Goal: Transaction & Acquisition: Book appointment/travel/reservation

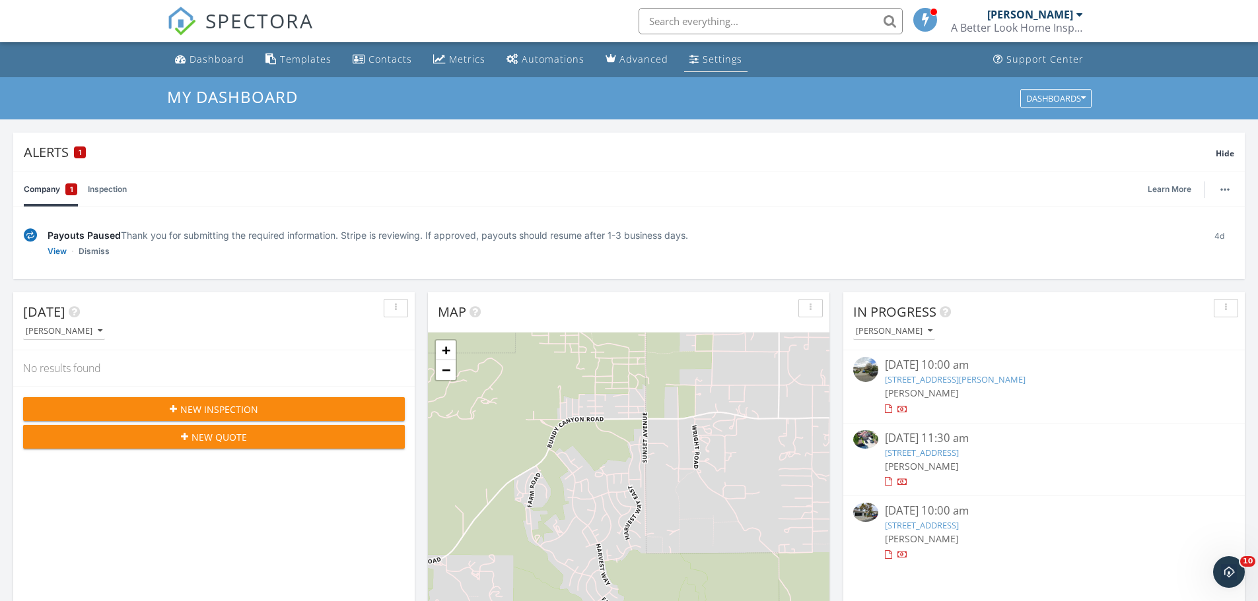
click at [691, 65] on link "Settings" at bounding box center [715, 60] width 63 height 24
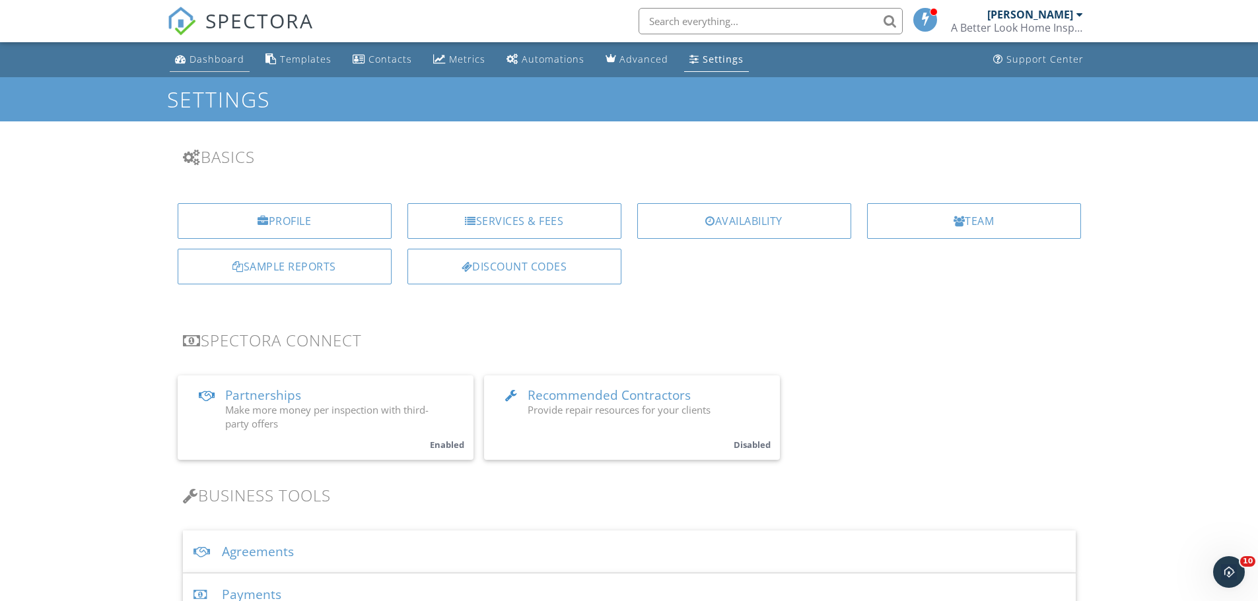
click at [197, 55] on div "Dashboard" at bounding box center [216, 59] width 55 height 13
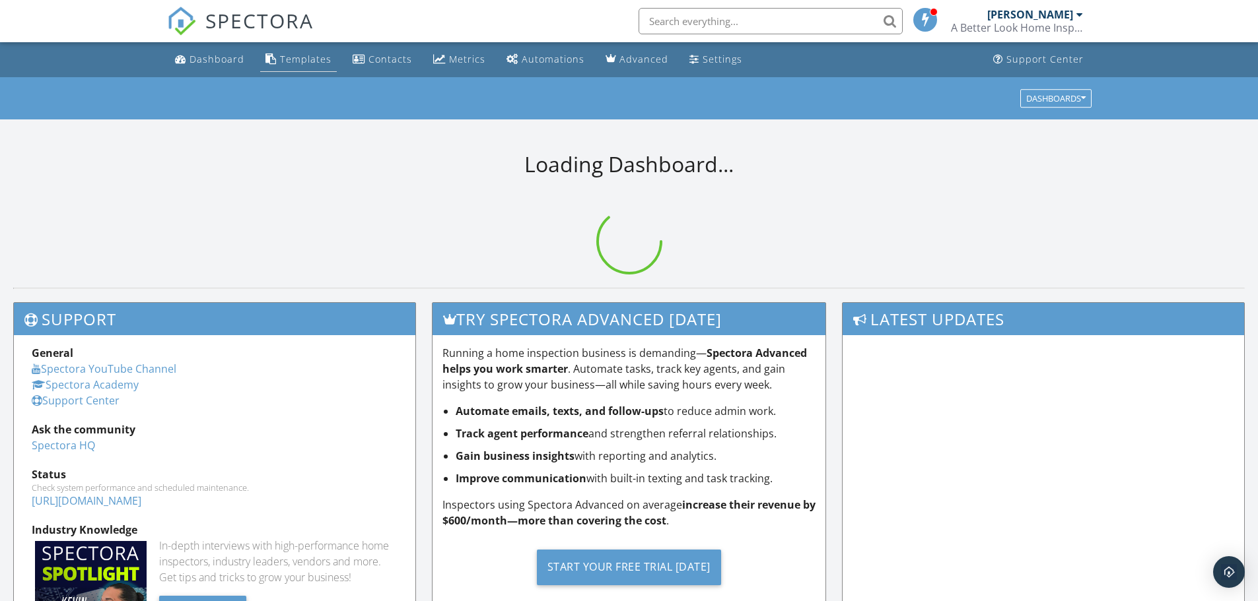
click at [309, 59] on div "Templates" at bounding box center [305, 59] width 51 height 13
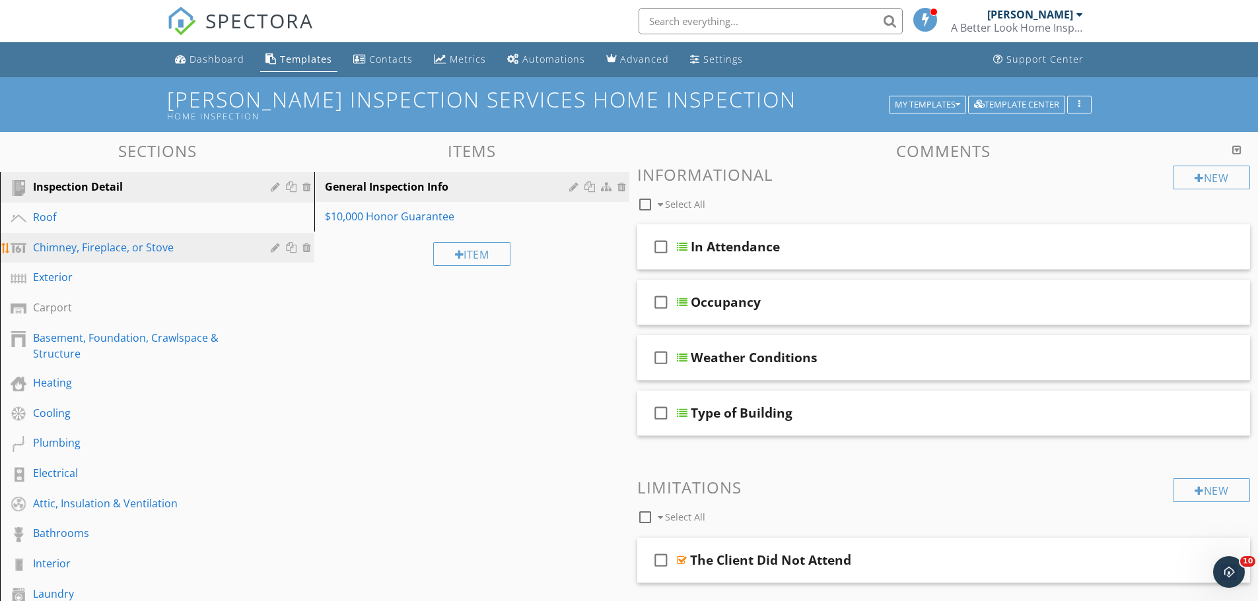
click at [135, 241] on div "Chimney, Fireplace, or Stove" at bounding box center [142, 248] width 219 height 16
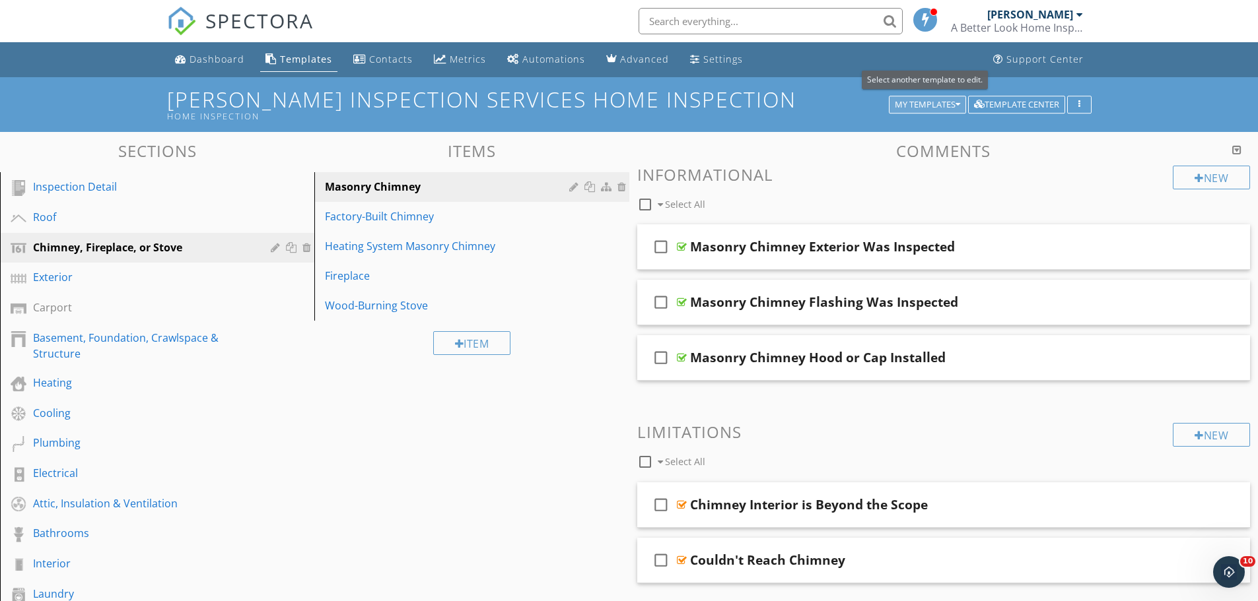
click at [901, 104] on div "My Templates" at bounding box center [927, 104] width 65 height 9
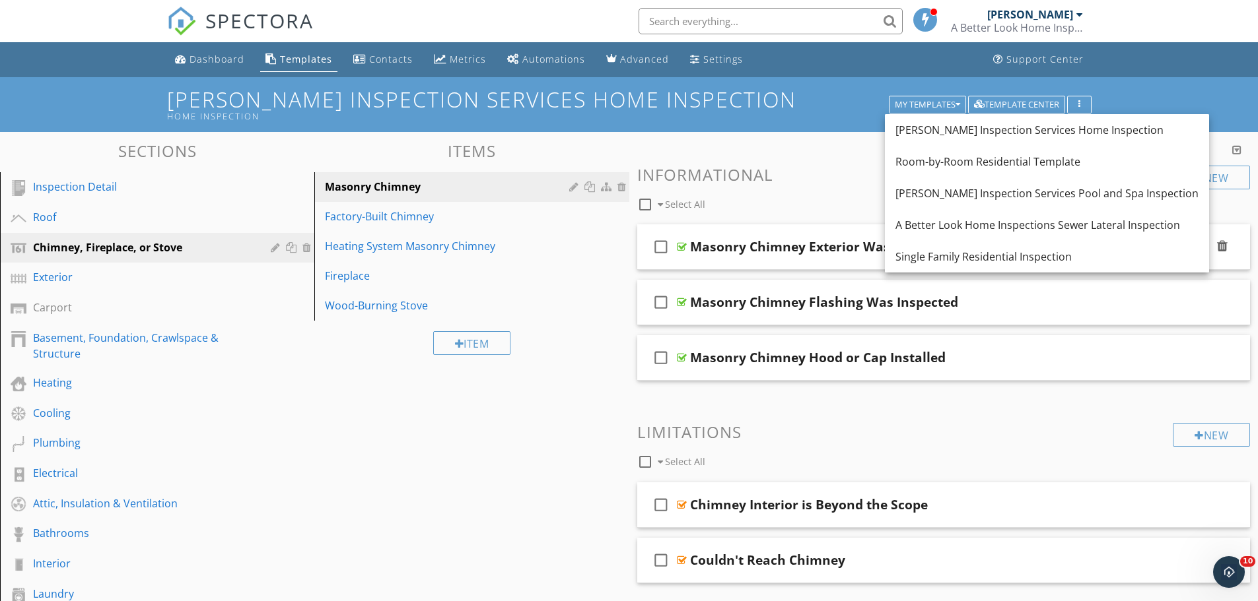
click at [915, 257] on div "Single Family Residential Inspection" at bounding box center [1046, 257] width 303 height 16
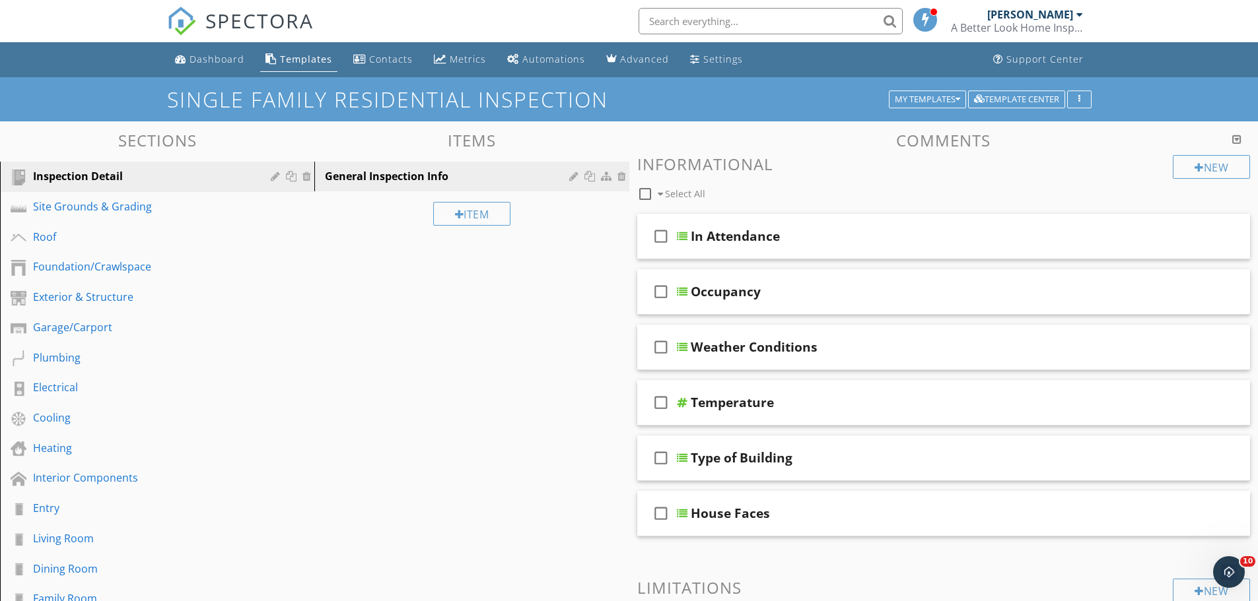
click at [296, 55] on div "Templates" at bounding box center [306, 59] width 52 height 13
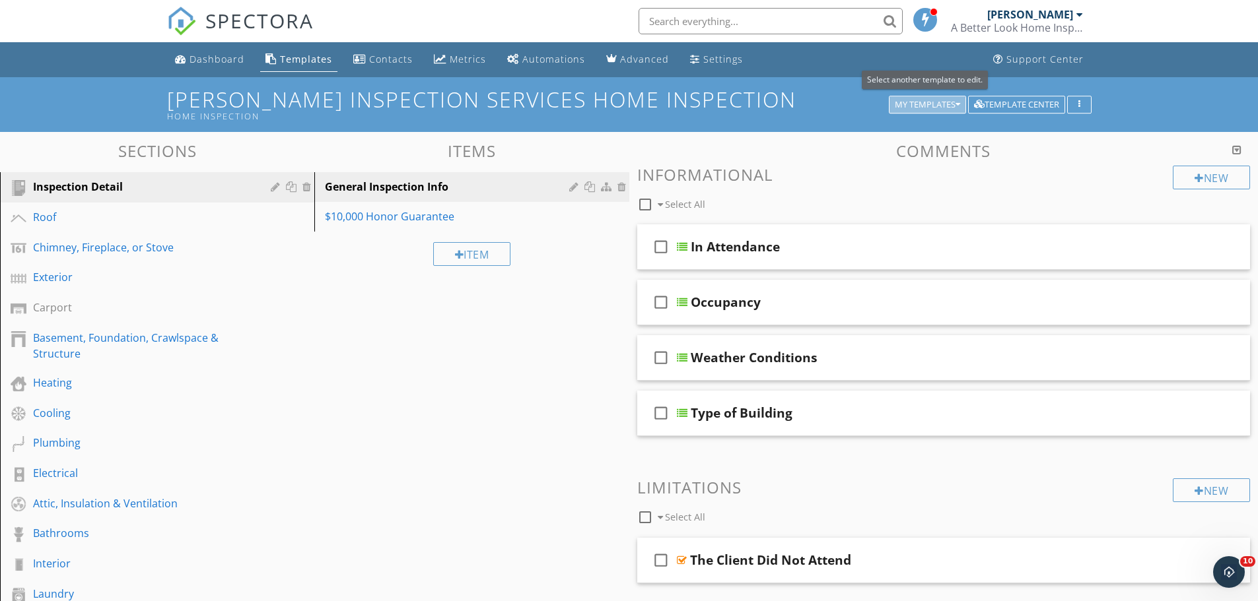
click at [955, 105] on icon "button" at bounding box center [957, 104] width 5 height 9
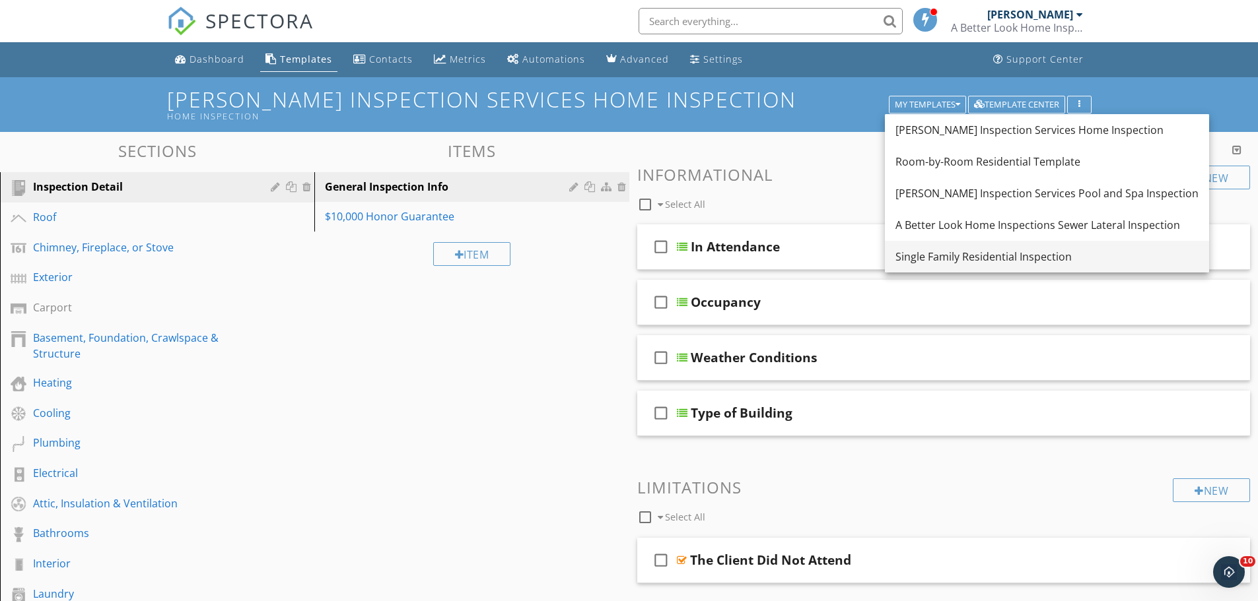
click at [971, 259] on div "Single Family Residential Inspection" at bounding box center [1046, 257] width 303 height 16
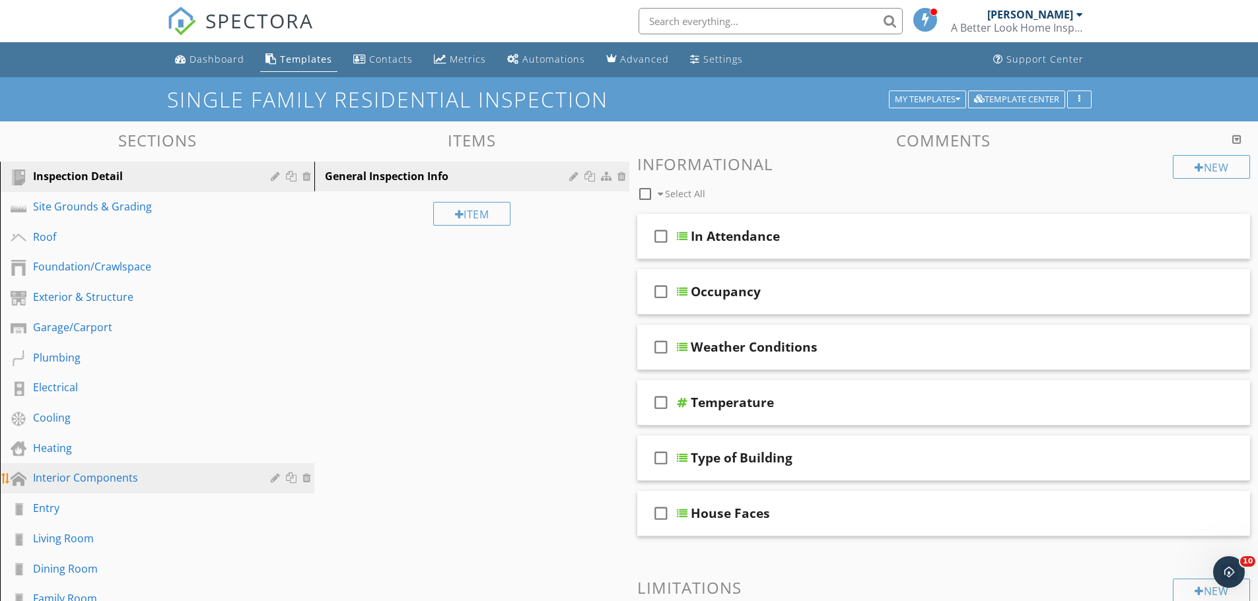
click at [123, 473] on div "Interior Components" at bounding box center [142, 478] width 219 height 16
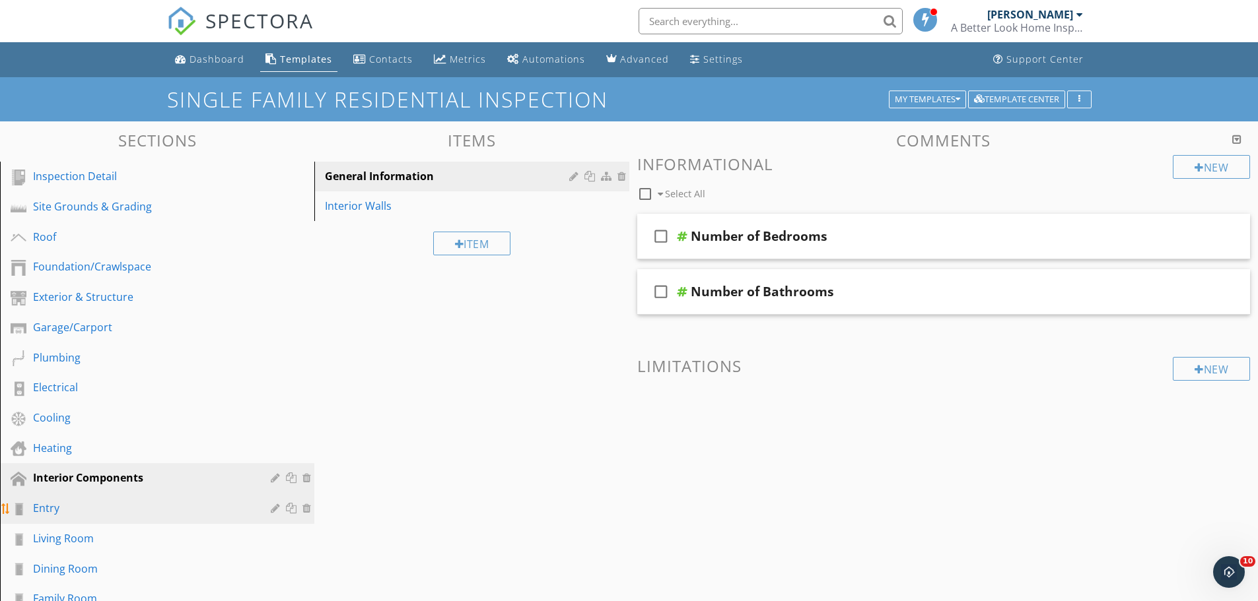
click at [120, 505] on div "Entry" at bounding box center [142, 508] width 219 height 16
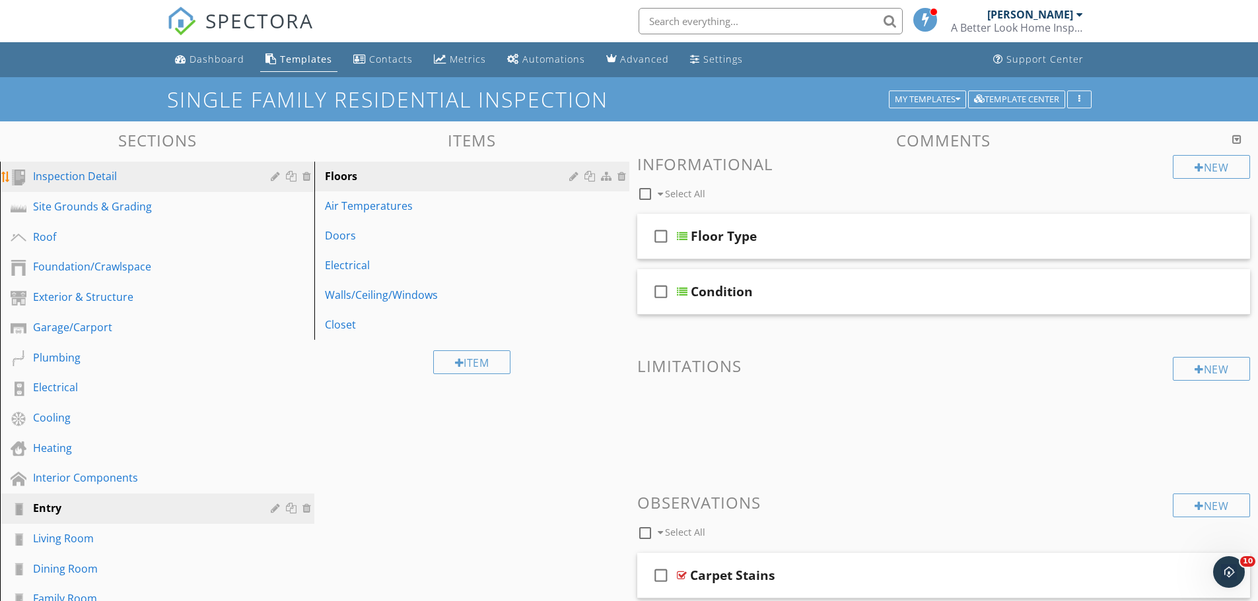
click at [79, 175] on div "Inspection Detail" at bounding box center [142, 176] width 219 height 16
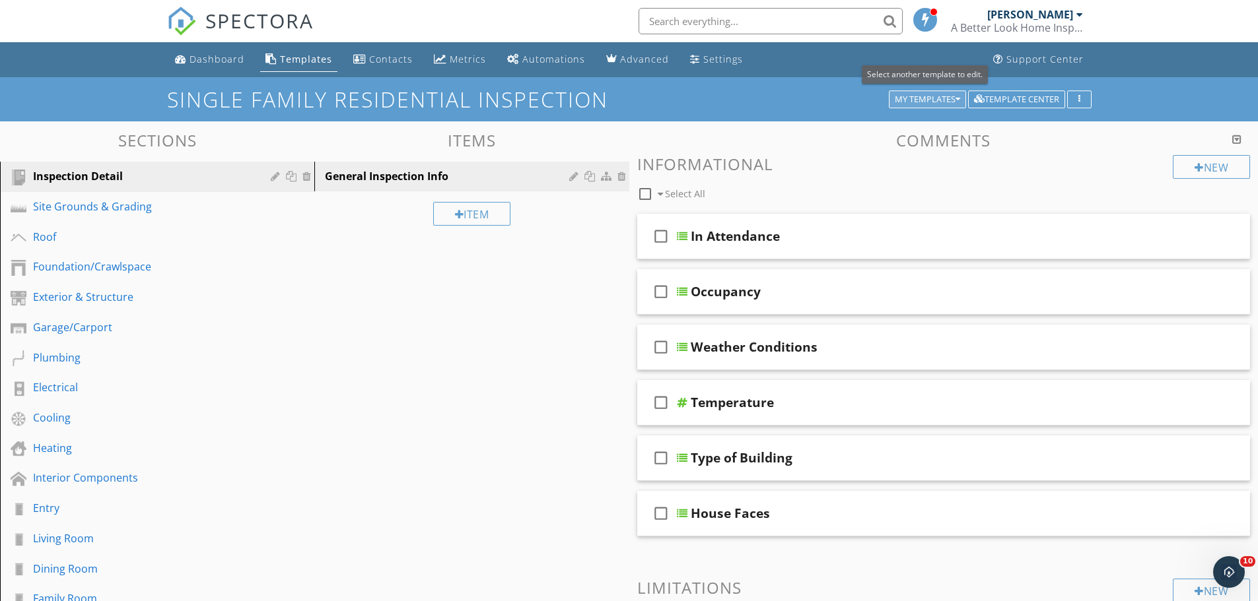
click at [928, 102] on div "My Templates" at bounding box center [927, 99] width 65 height 9
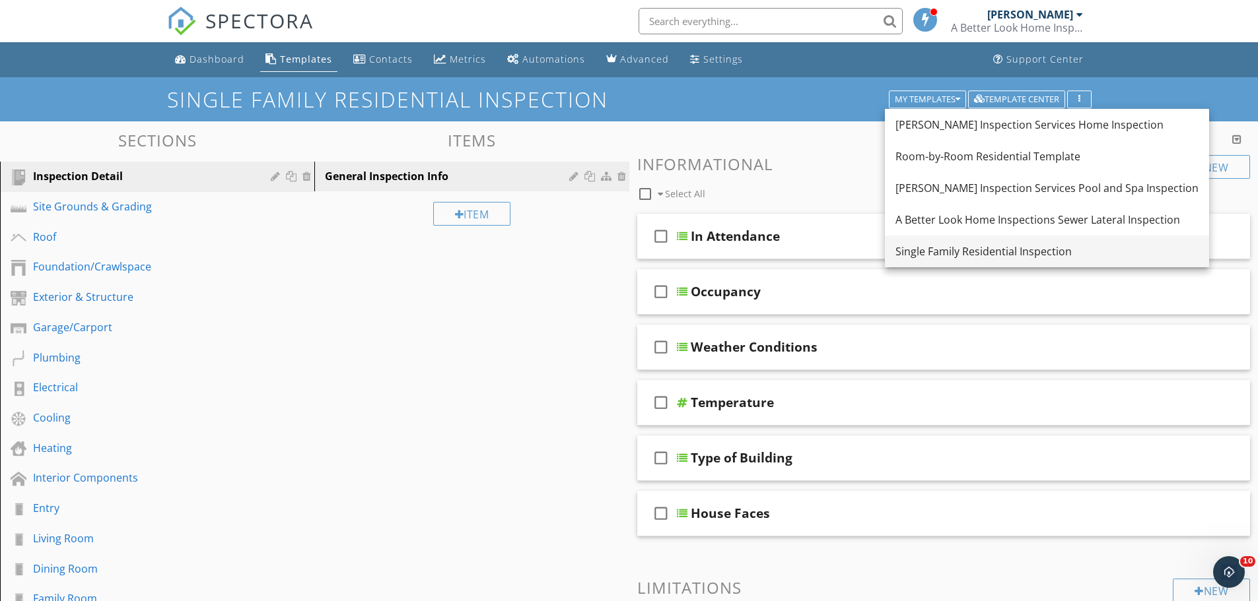
click at [918, 252] on div "Single Family Residential Inspection" at bounding box center [1046, 252] width 303 height 16
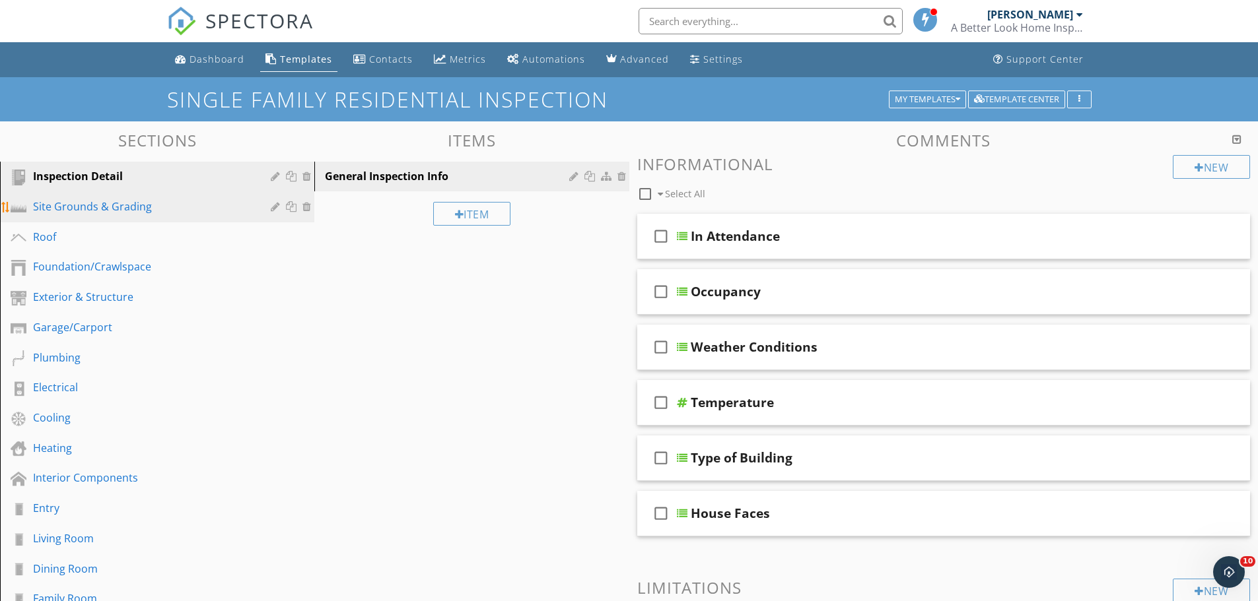
click at [129, 199] on div "Site Grounds & Grading" at bounding box center [142, 207] width 219 height 16
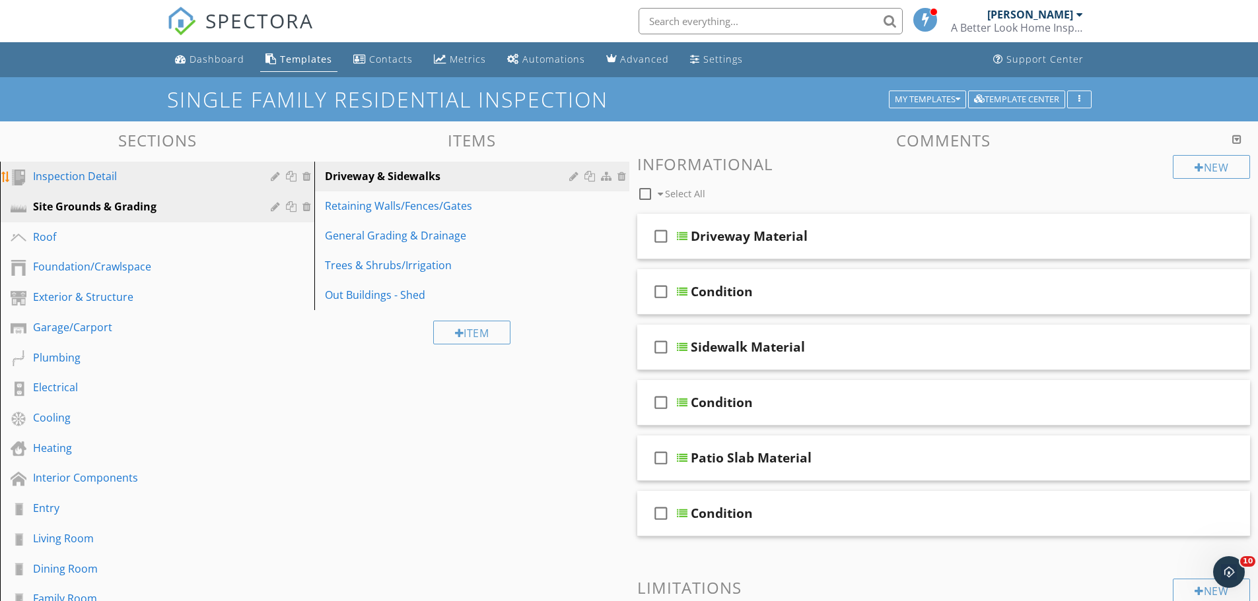
click at [119, 170] on div "Inspection Detail" at bounding box center [142, 176] width 219 height 16
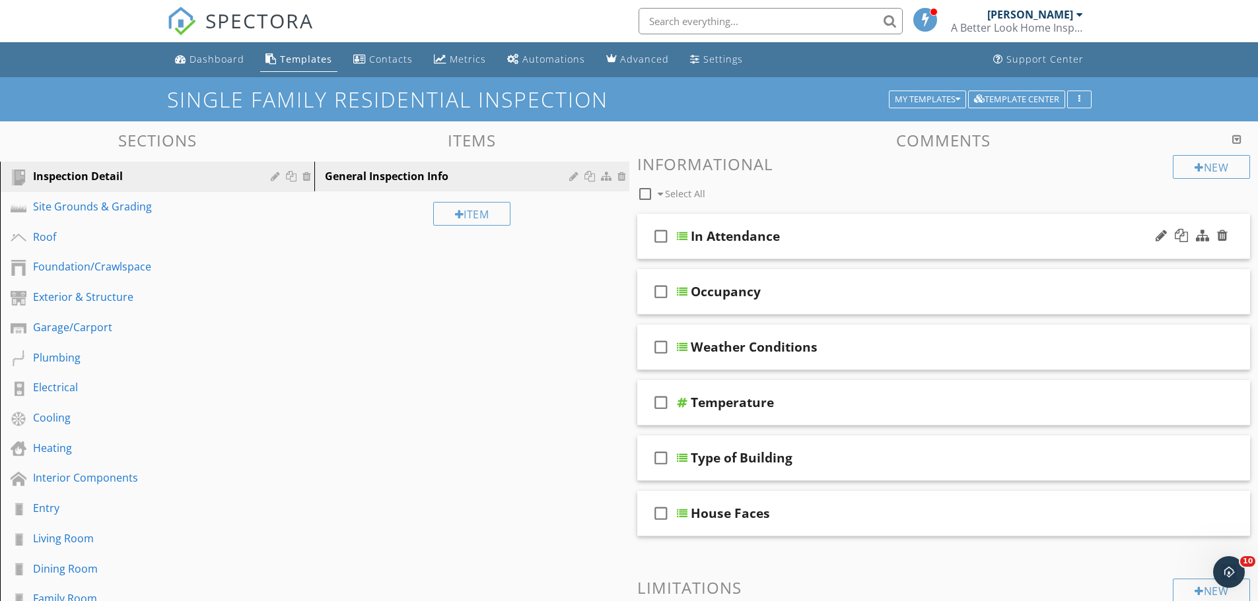
click at [726, 228] on div "In Attendance" at bounding box center [735, 236] width 89 height 16
click at [681, 237] on div at bounding box center [682, 236] width 11 height 11
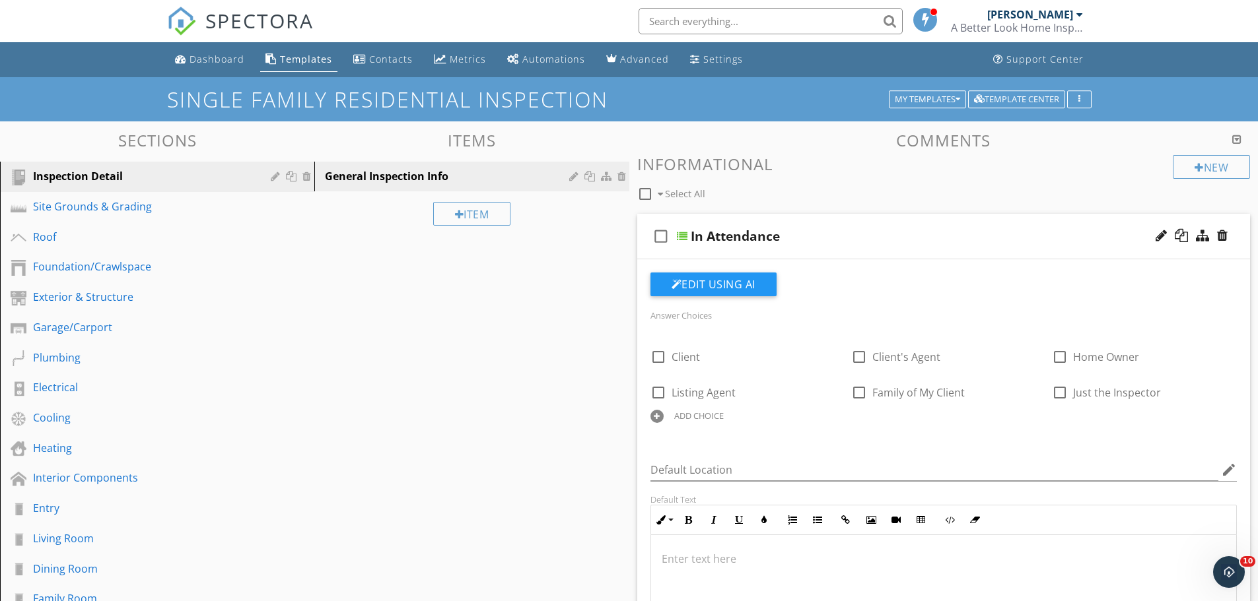
click at [681, 237] on div at bounding box center [682, 236] width 11 height 11
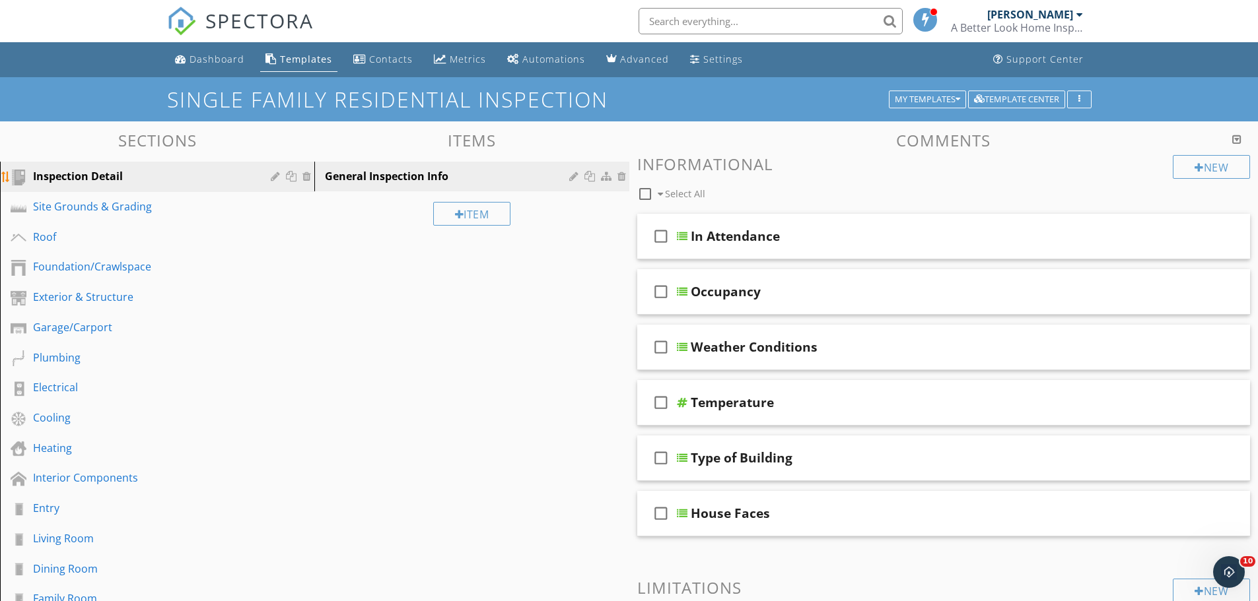
click at [106, 175] on div "Inspection Detail" at bounding box center [142, 176] width 219 height 16
click at [681, 236] on div at bounding box center [682, 236] width 11 height 11
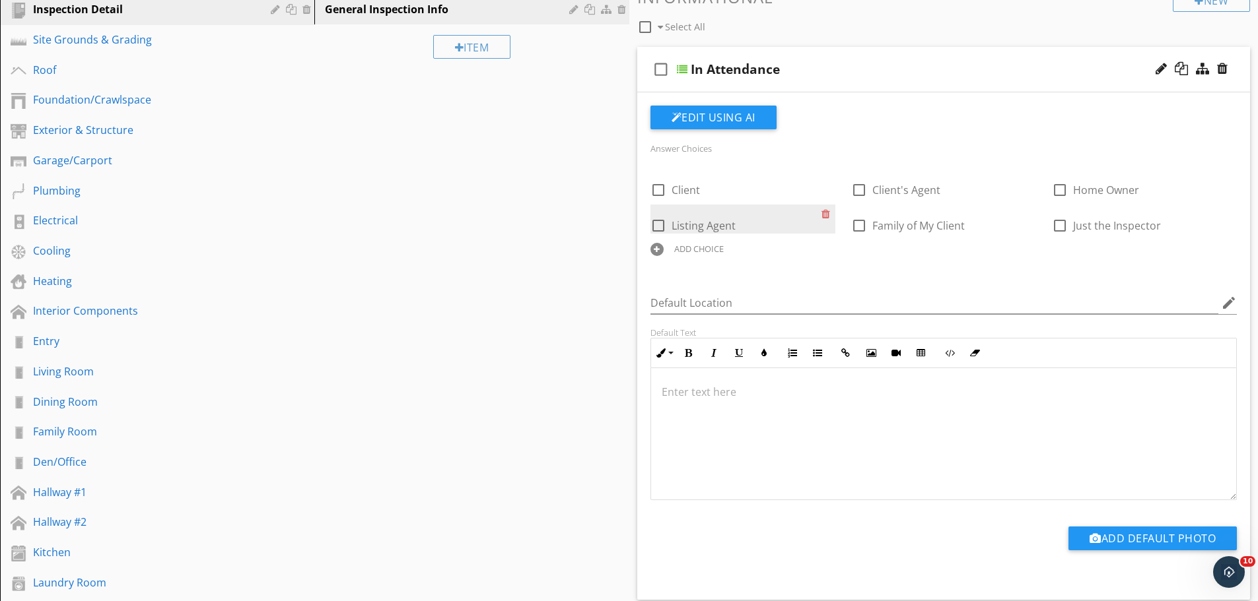
scroll to position [198, 0]
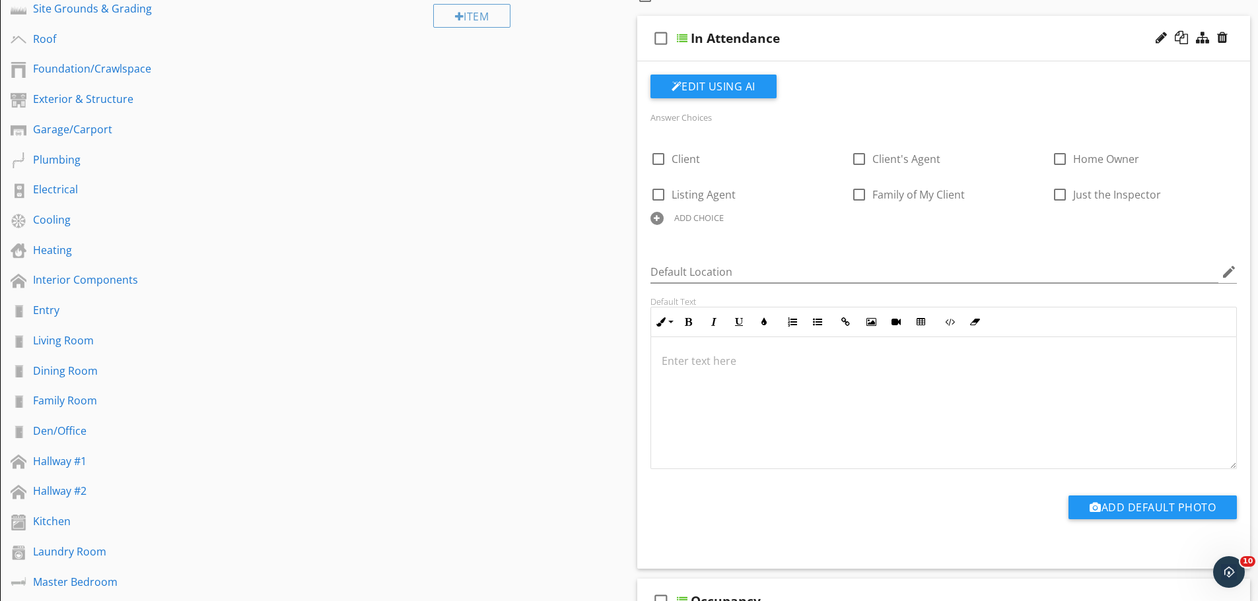
click at [684, 36] on div at bounding box center [682, 38] width 11 height 11
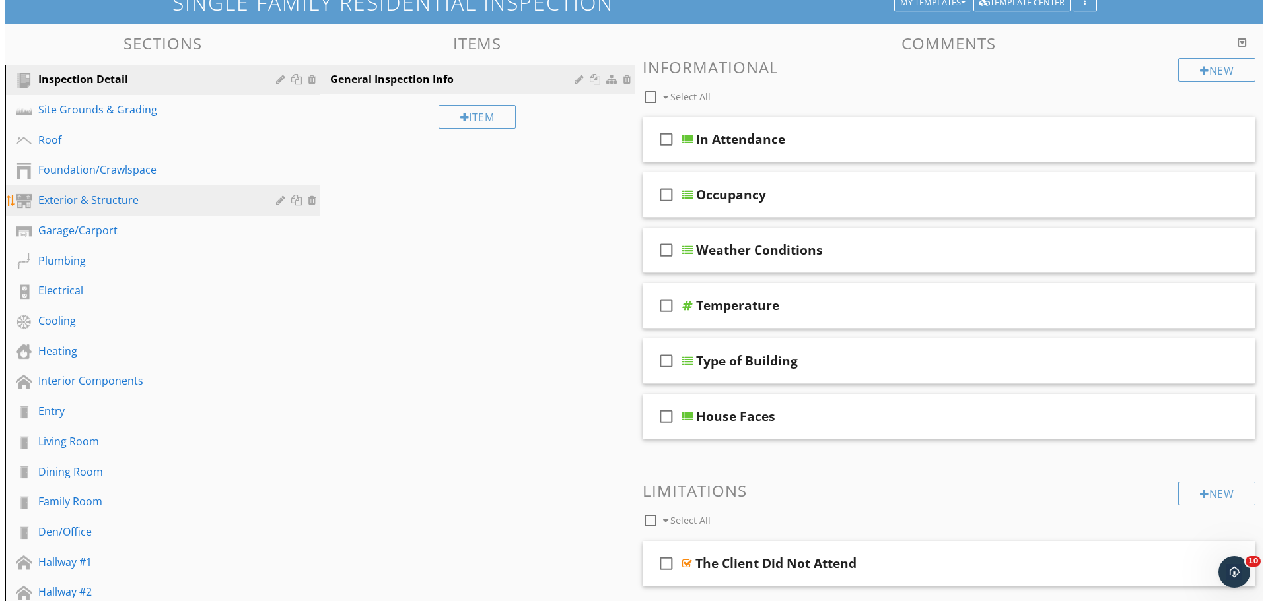
scroll to position [132, 0]
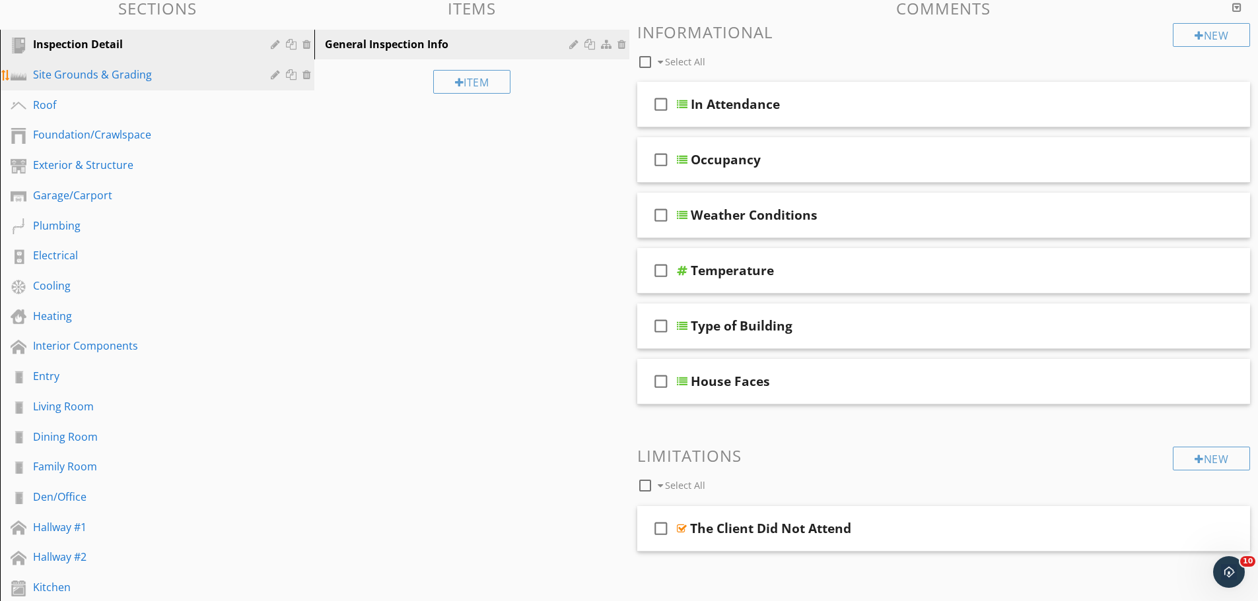
click at [146, 78] on div "Site Grounds & Grading" at bounding box center [142, 75] width 219 height 16
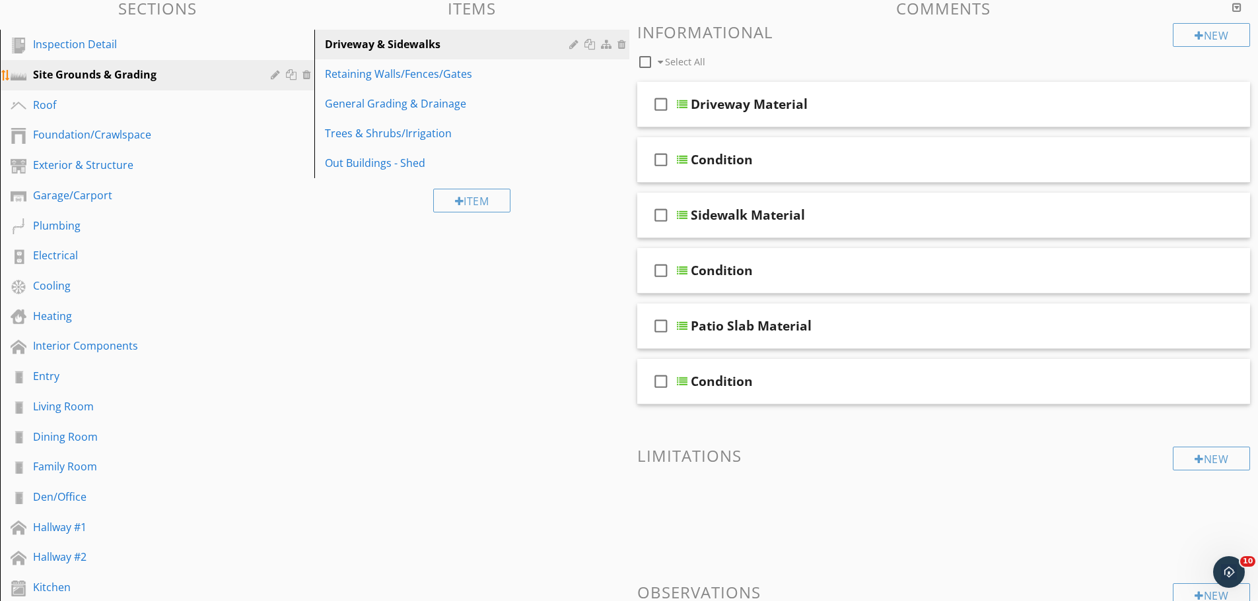
click at [189, 74] on div "Site Grounds & Grading" at bounding box center [142, 75] width 219 height 16
click at [277, 74] on div at bounding box center [277, 74] width 13 height 11
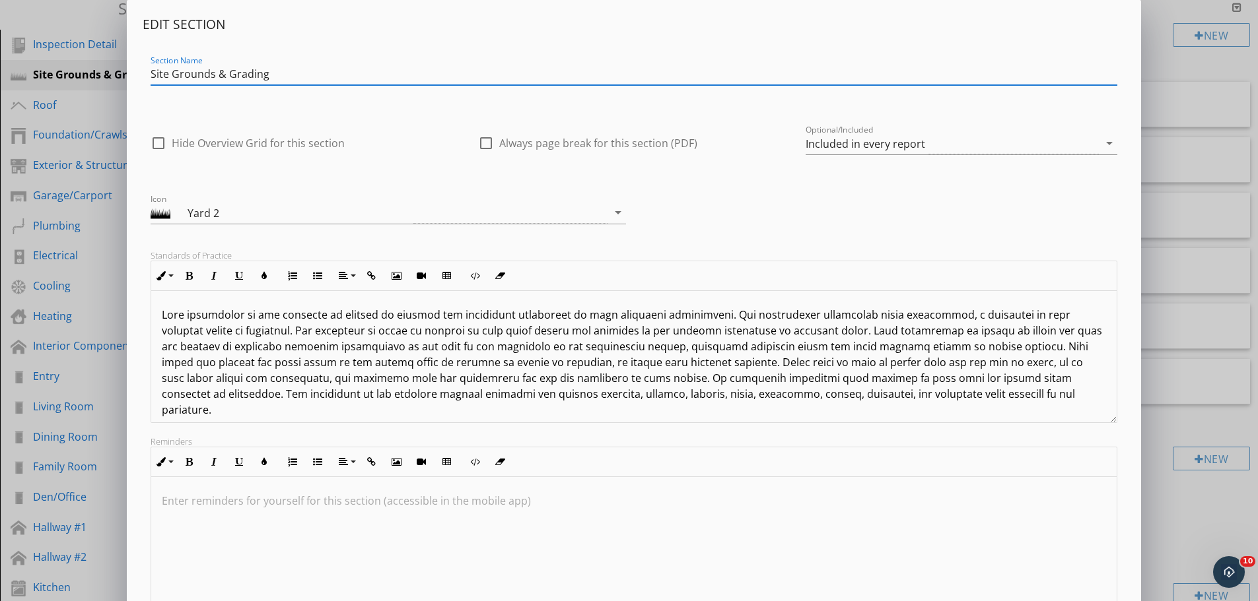
click at [125, 75] on div "Edit Section Section Name Site Grounds & Grading check_box_outline_blank Hide O…" at bounding box center [629, 349] width 1258 height 699
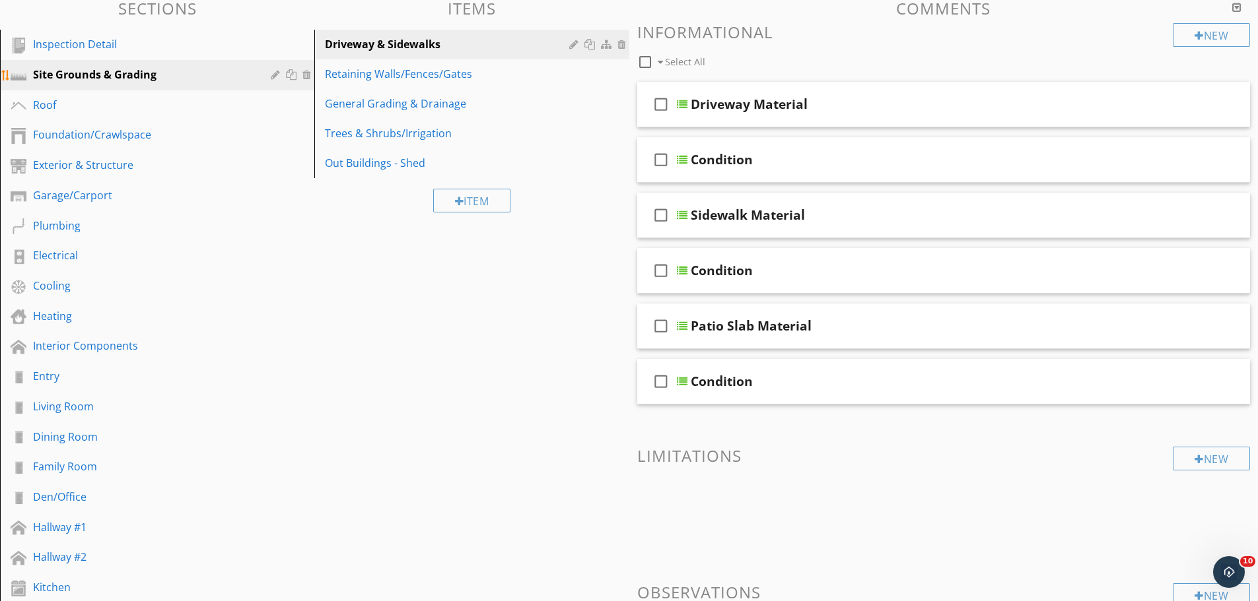
click at [273, 77] on div at bounding box center [277, 74] width 13 height 11
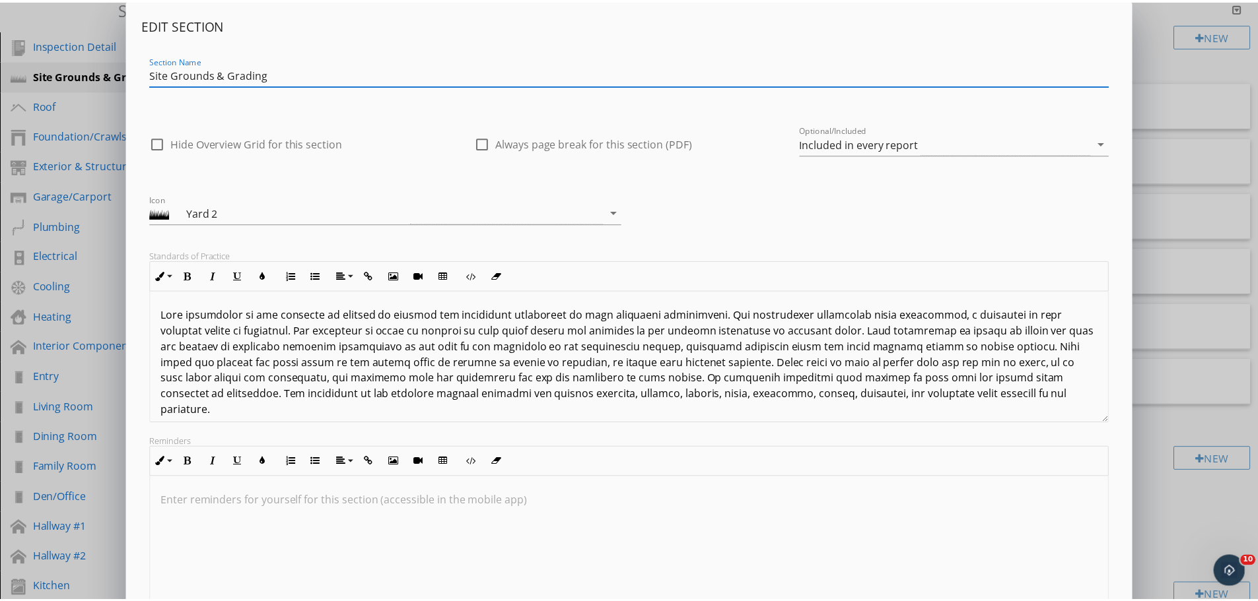
scroll to position [1, 0]
click at [1155, 56] on div "Edit Section Section Name Site Grounds & Grading check_box_outline_blank Hide O…" at bounding box center [634, 349] width 1268 height 699
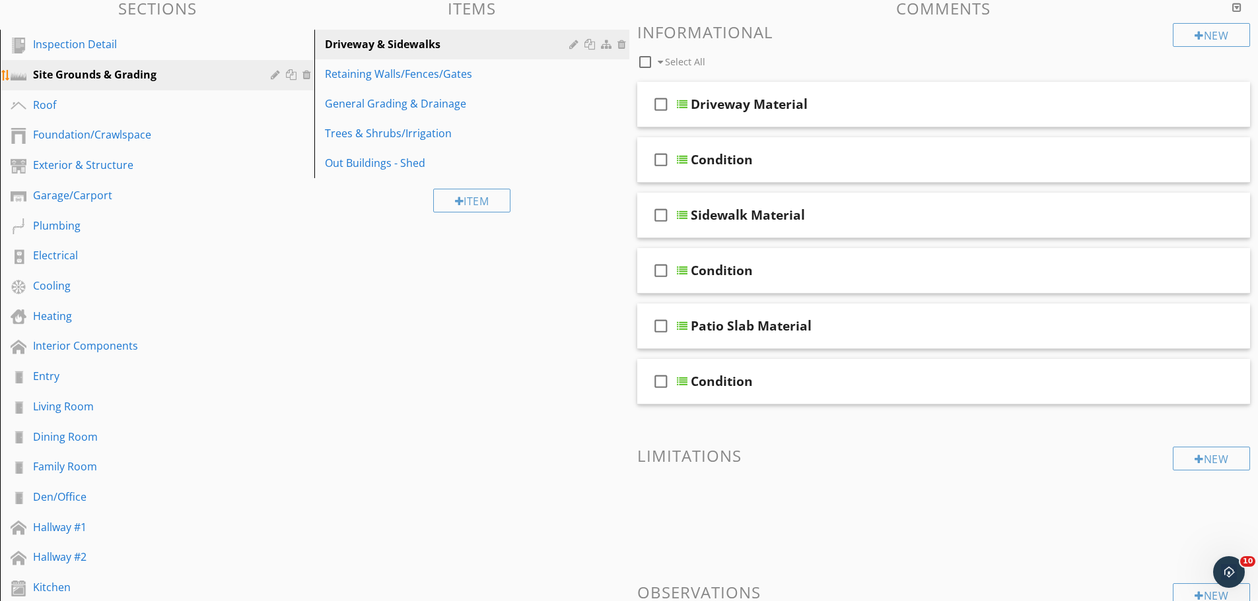
click at [277, 75] on div at bounding box center [277, 74] width 13 height 11
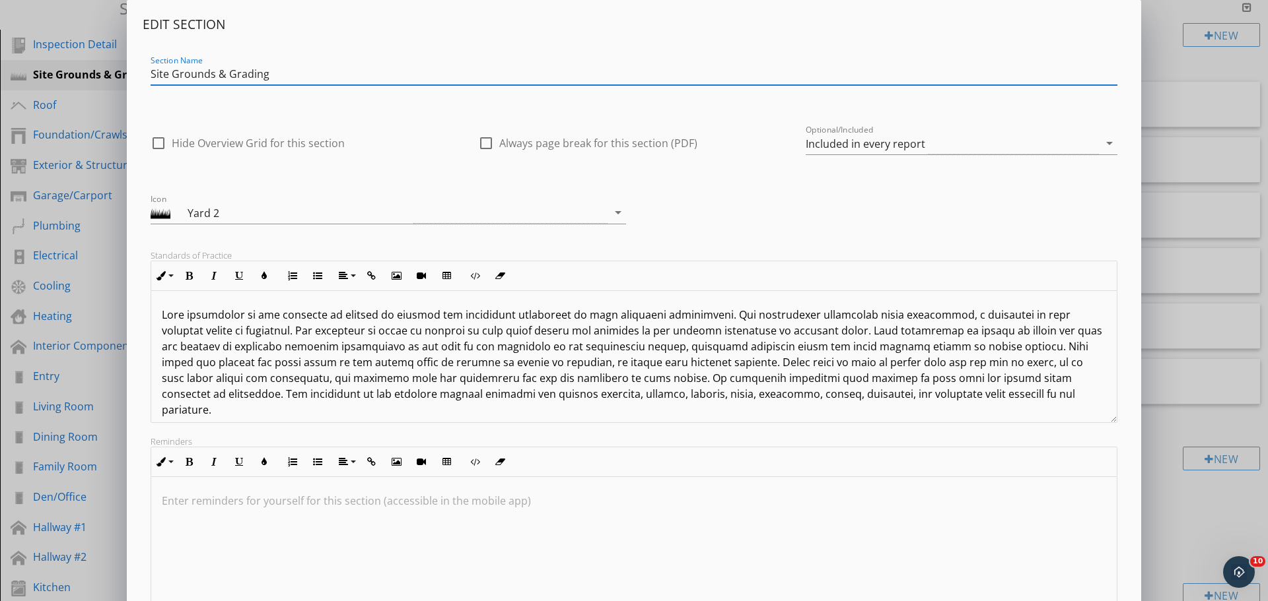
click at [1151, 36] on div "Edit Section Section Name Site Grounds & Grading check_box_outline_blank Hide O…" at bounding box center [634, 349] width 1268 height 699
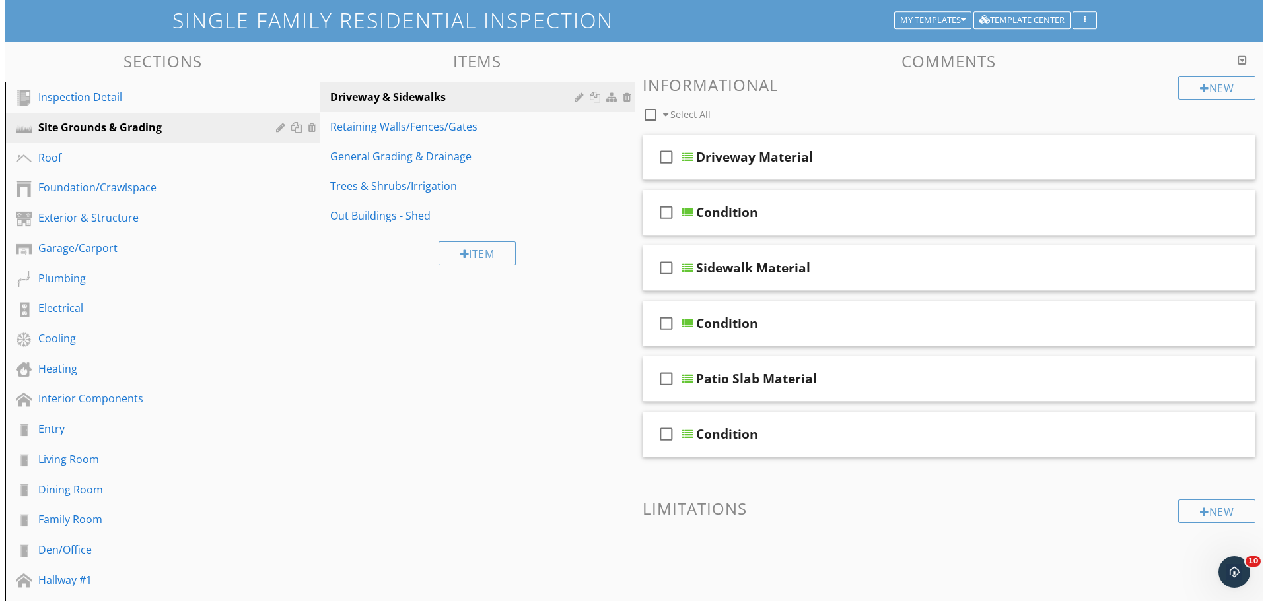
scroll to position [11, 0]
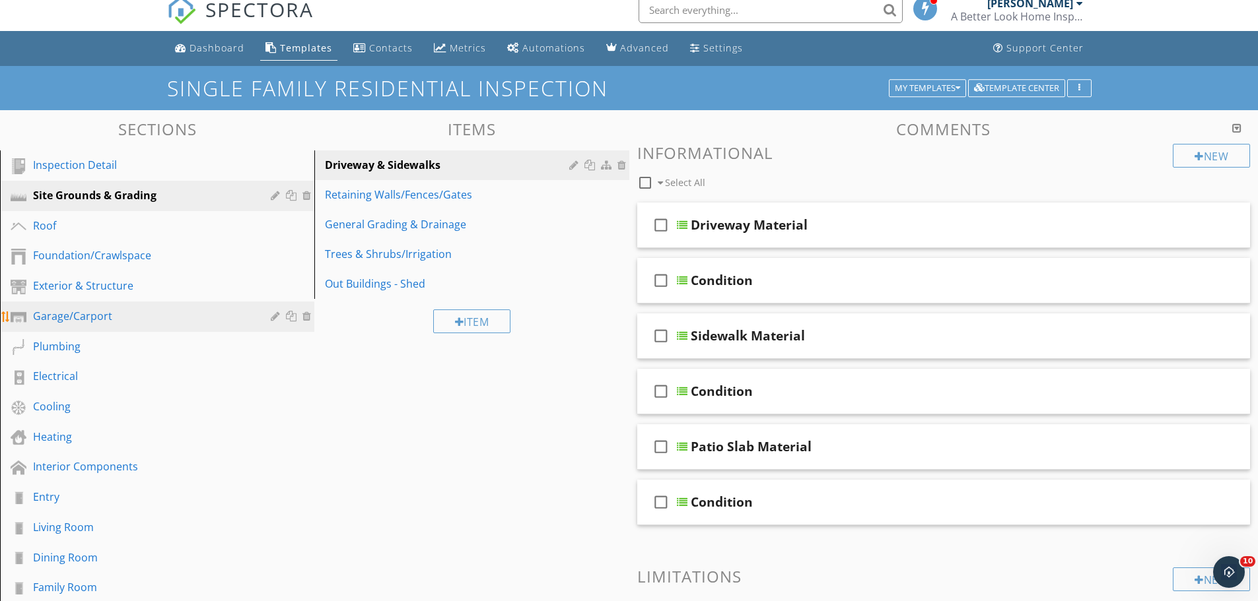
click at [81, 314] on div "Garage/Carport" at bounding box center [142, 316] width 219 height 16
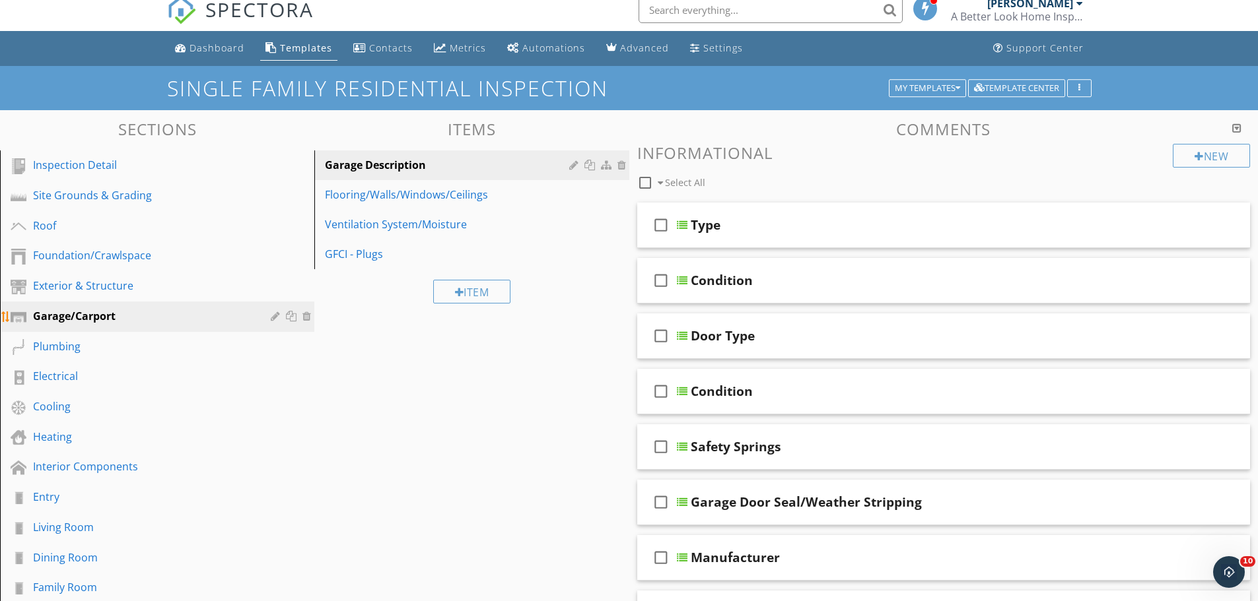
click at [275, 317] on div at bounding box center [277, 316] width 13 height 11
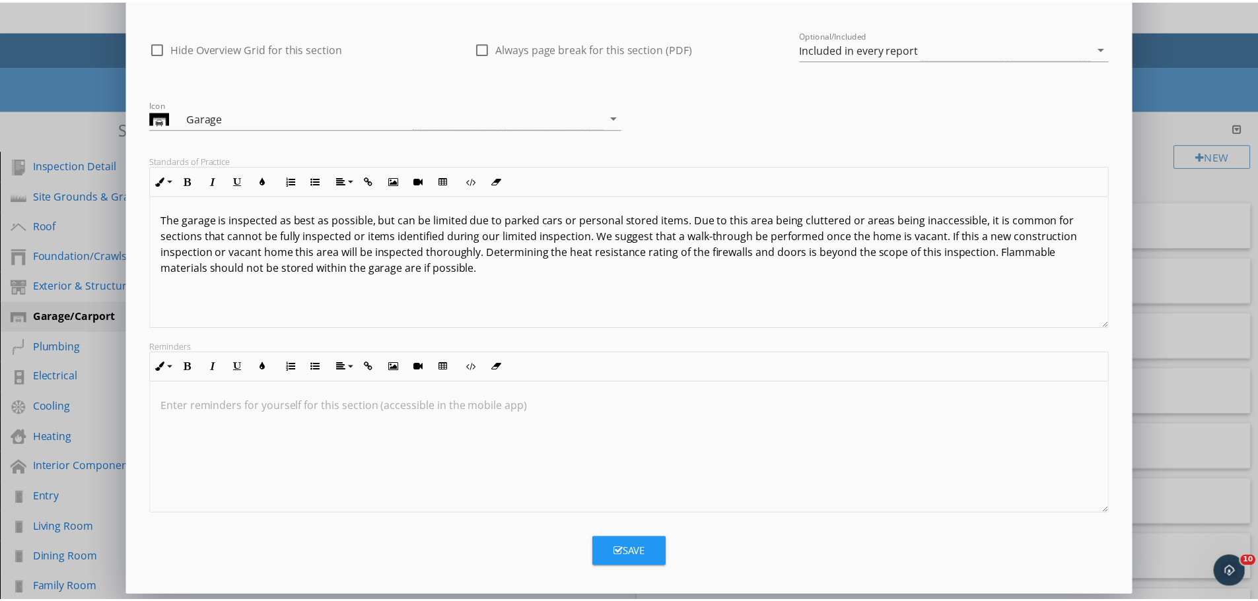
scroll to position [98, 0]
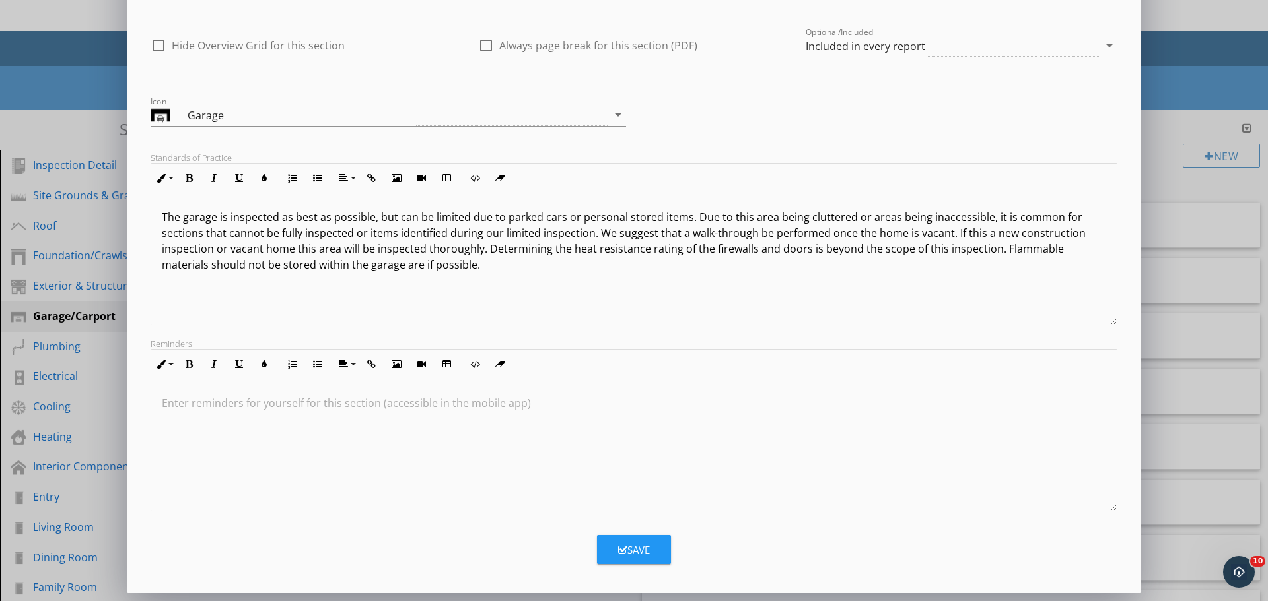
click at [444, 437] on div at bounding box center [633, 446] width 965 height 132
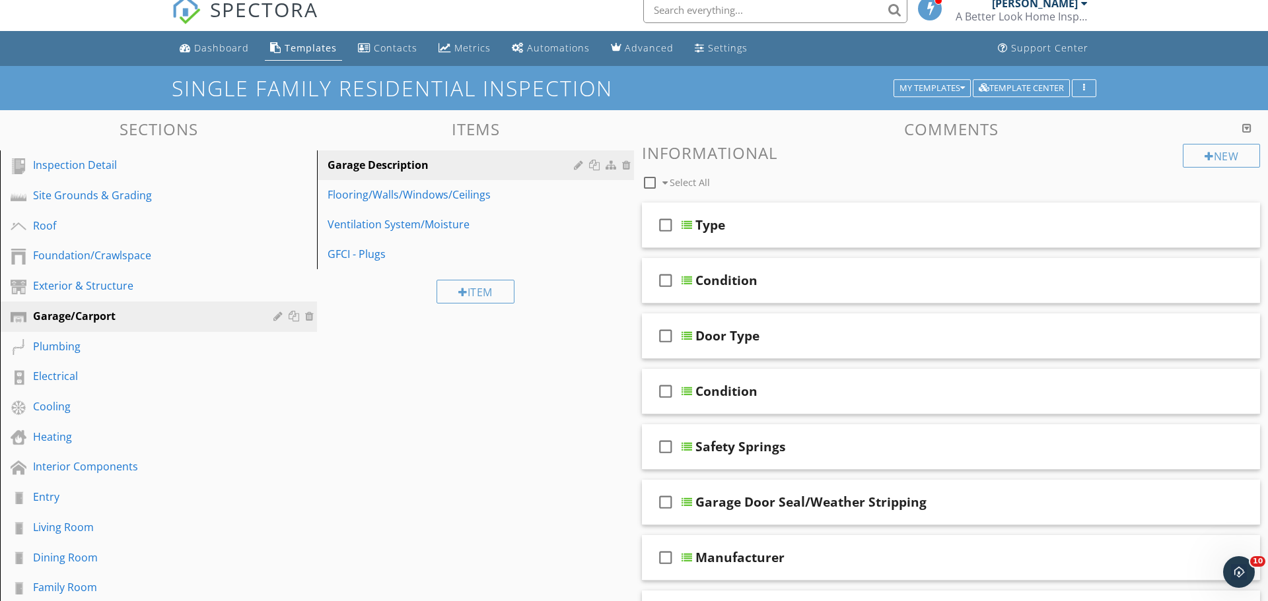
click at [1164, 307] on div at bounding box center [634, 300] width 1268 height 601
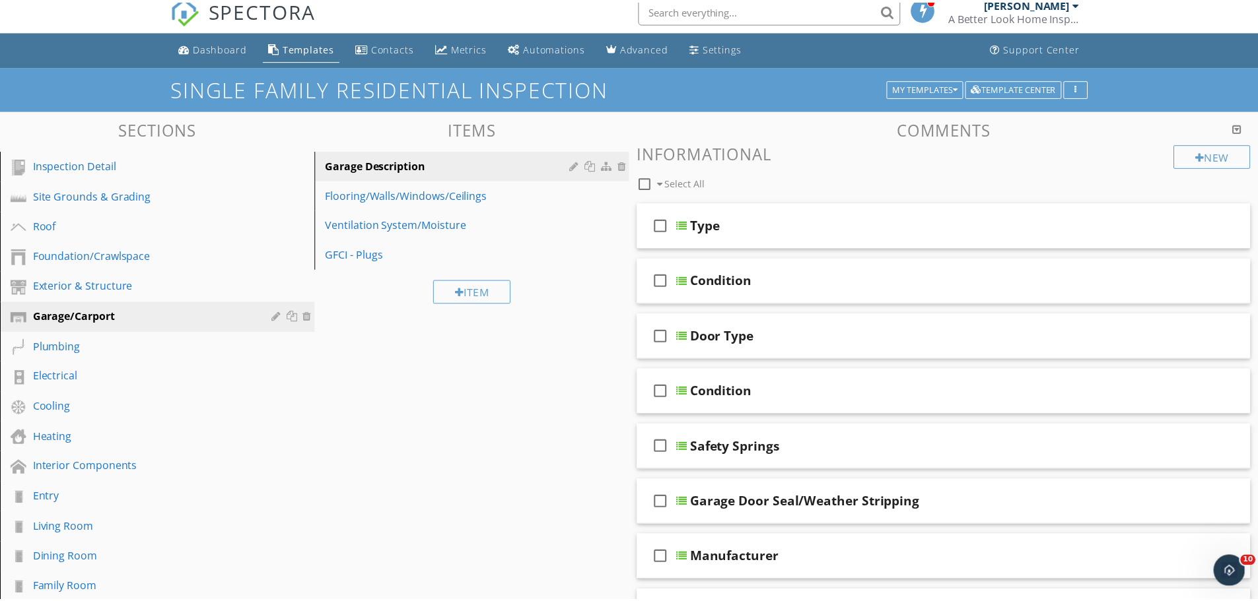
scroll to position [0, 0]
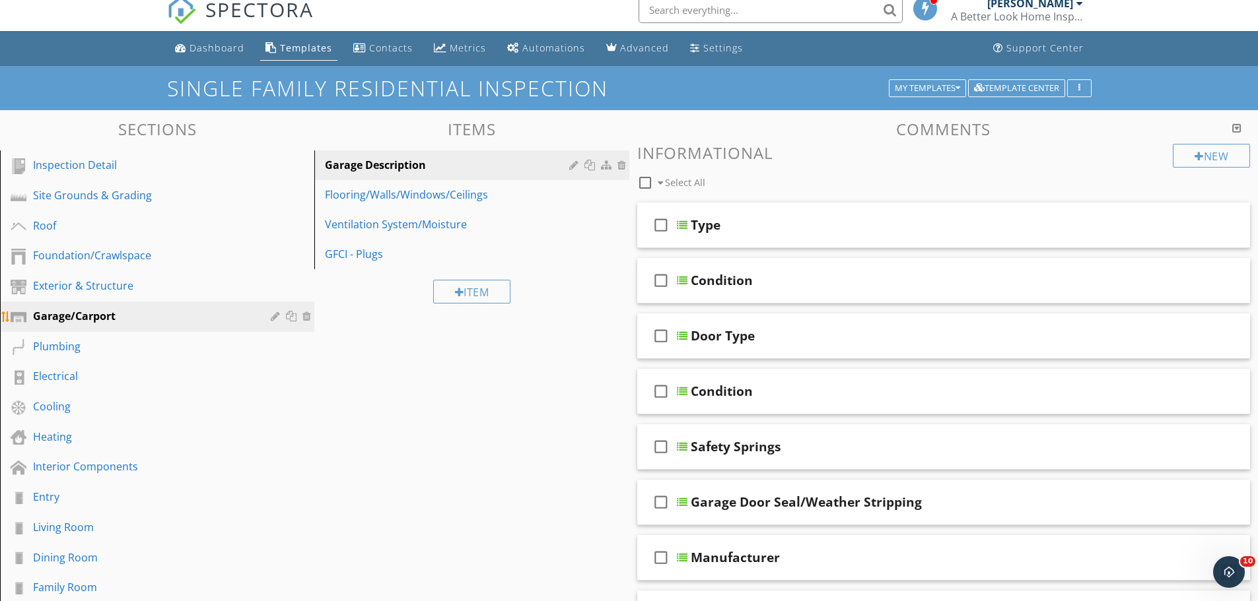
click at [115, 311] on div "Garage/Carport" at bounding box center [142, 316] width 219 height 16
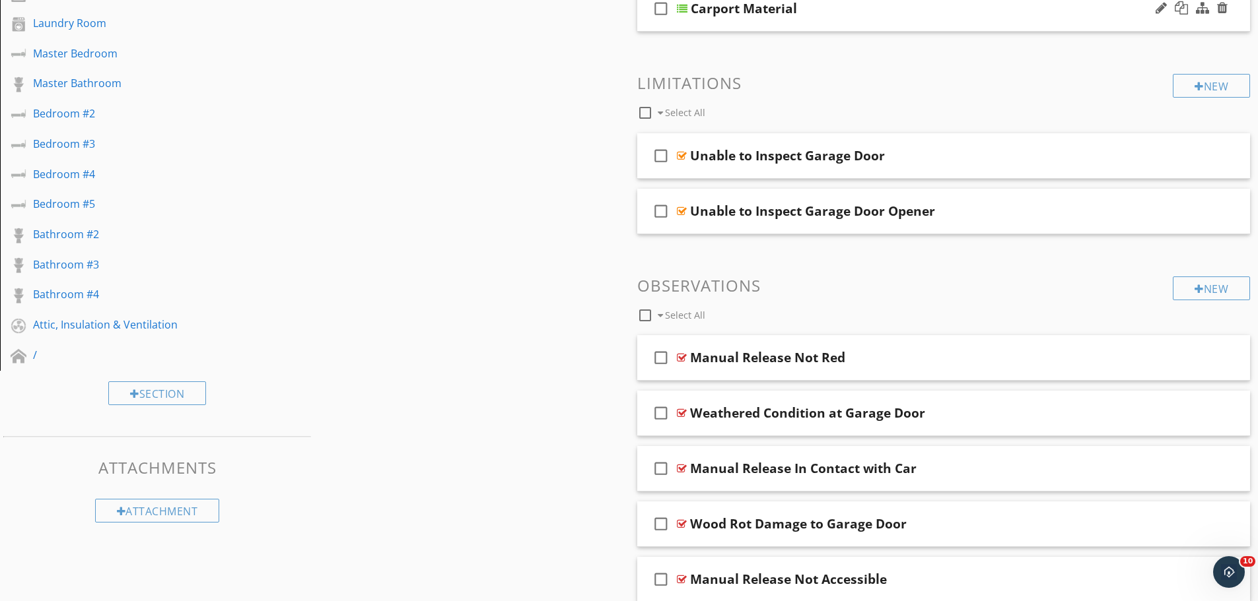
scroll to position [737, 0]
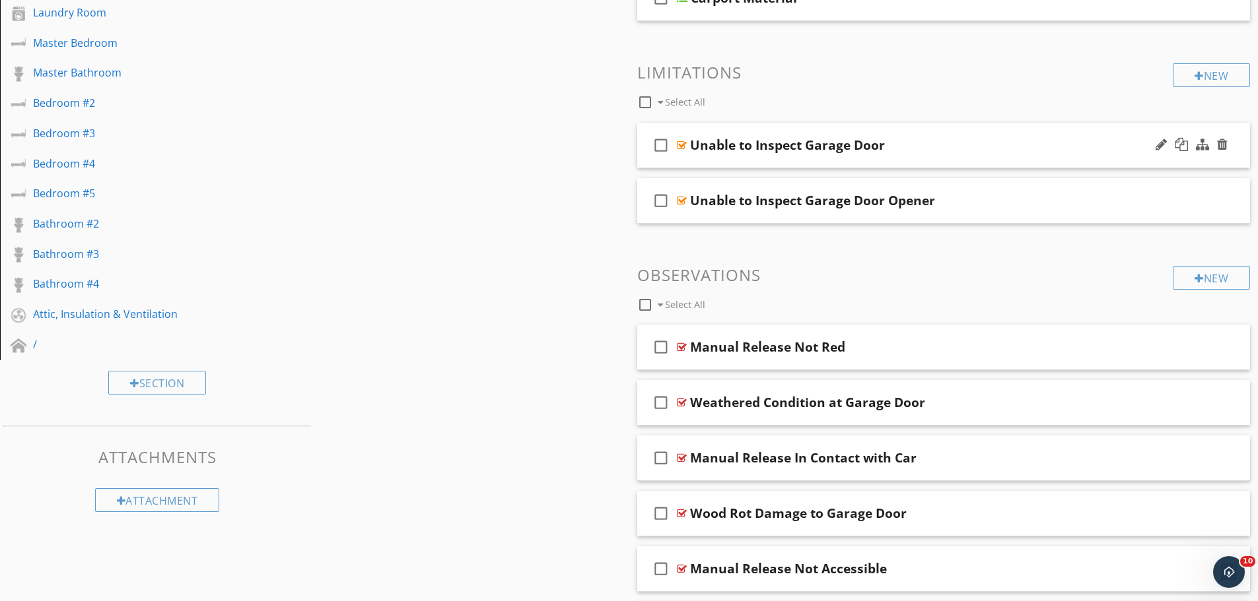
click at [780, 147] on div "Unable to Inspect Garage Door" at bounding box center [787, 145] width 195 height 16
click at [673, 145] on div "check_box_outline_blank" at bounding box center [663, 145] width 26 height 32
click at [679, 143] on div at bounding box center [682, 145] width 10 height 11
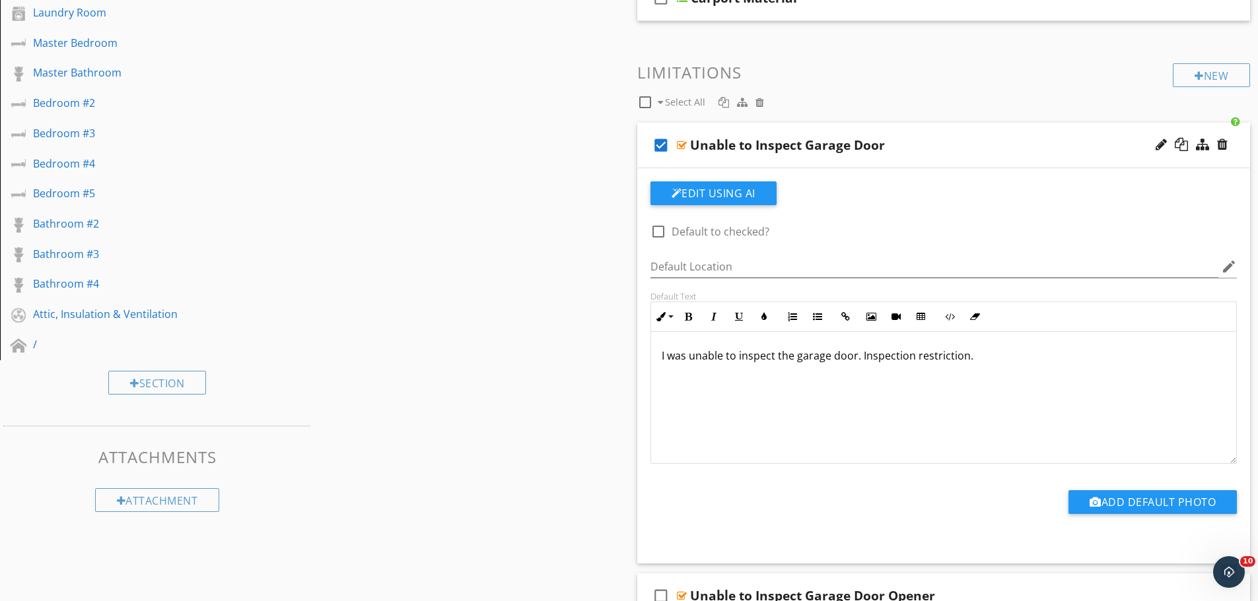
click at [657, 149] on icon "check_box" at bounding box center [660, 145] width 21 height 32
click at [683, 147] on div at bounding box center [682, 145] width 10 height 11
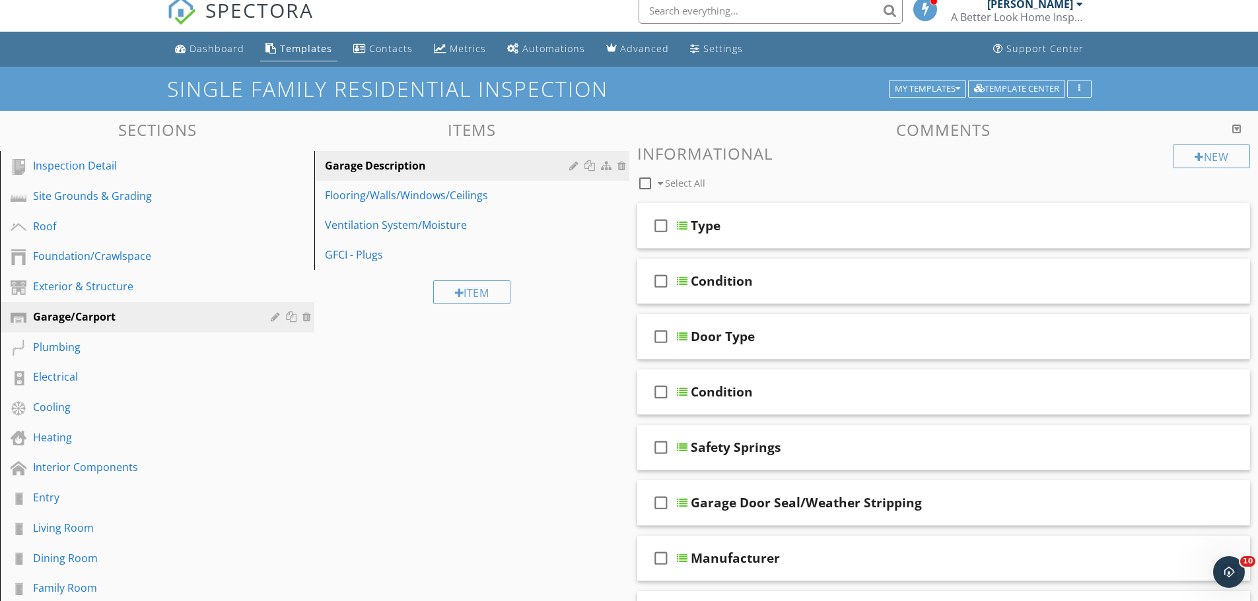
scroll to position [0, 0]
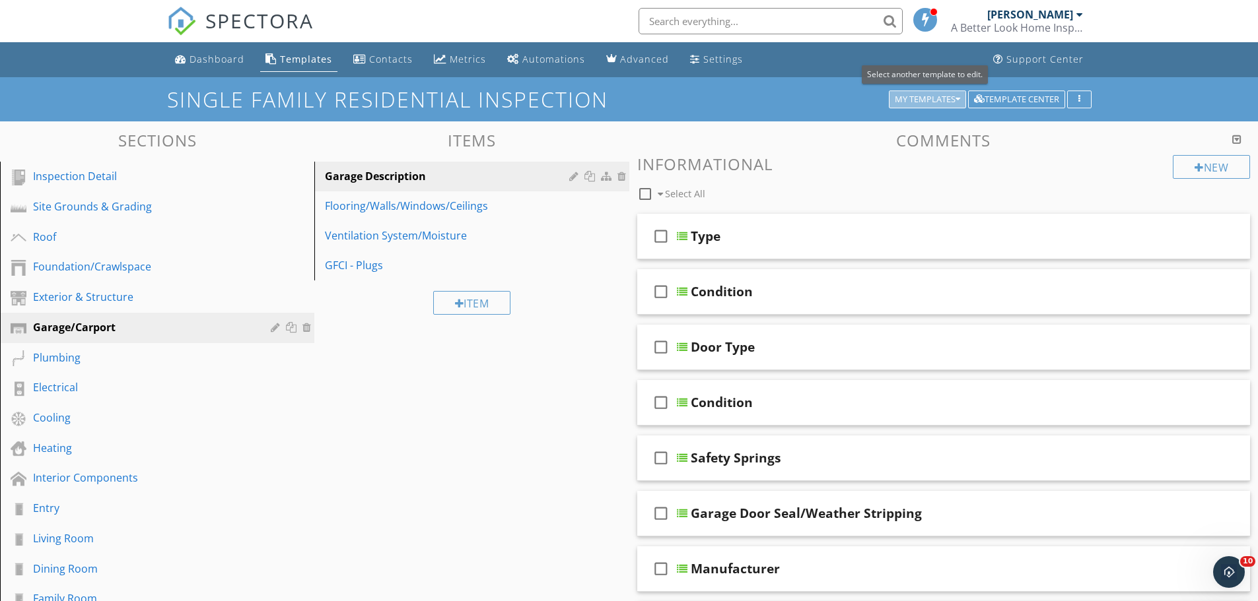
click at [916, 103] on div "My Templates" at bounding box center [927, 99] width 65 height 9
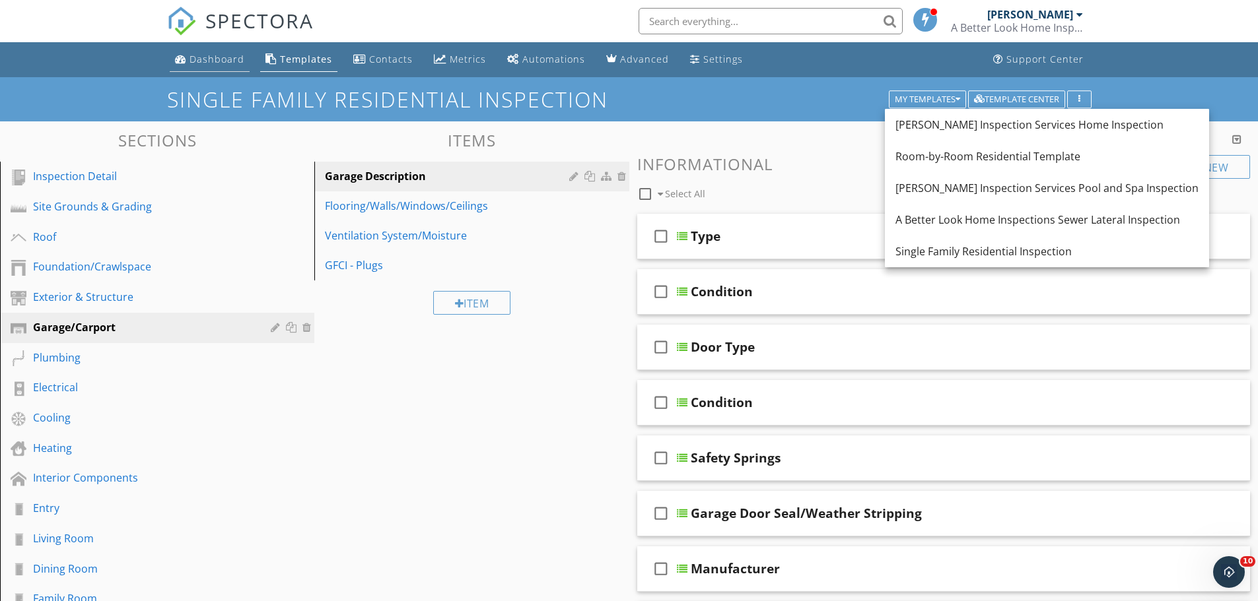
click at [209, 57] on div "Dashboard" at bounding box center [216, 59] width 55 height 13
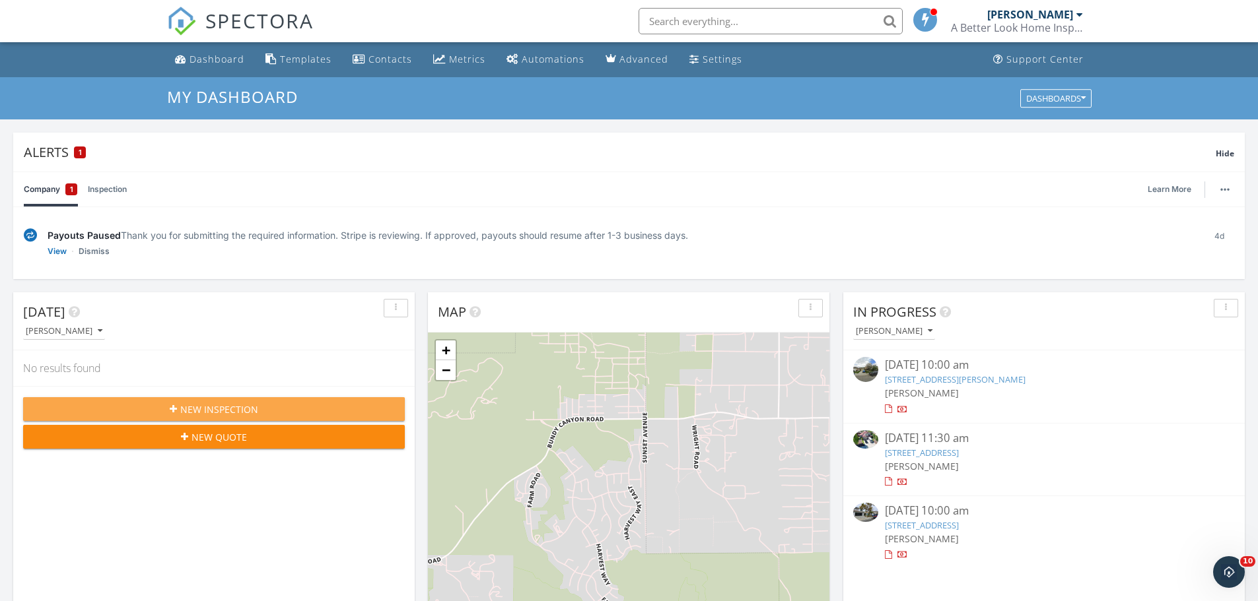
click at [199, 412] on span "New Inspection" at bounding box center [219, 410] width 78 height 14
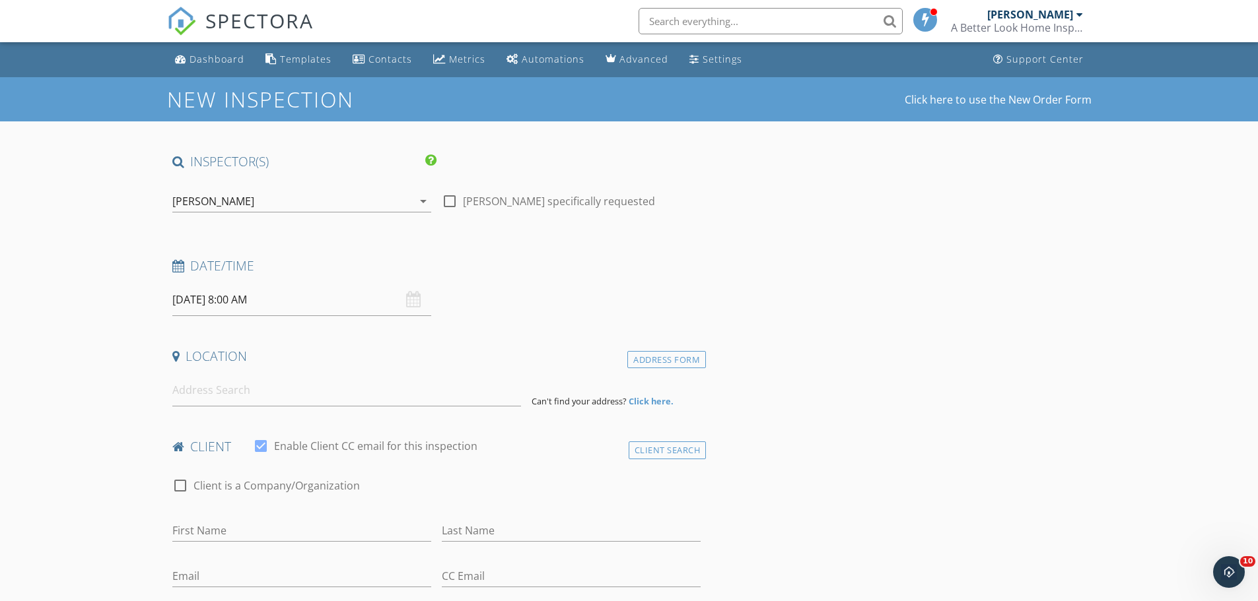
click at [403, 199] on div "[PERSON_NAME]" at bounding box center [292, 201] width 240 height 21
click at [423, 206] on icon "arrow_drop_down" at bounding box center [423, 201] width 16 height 16
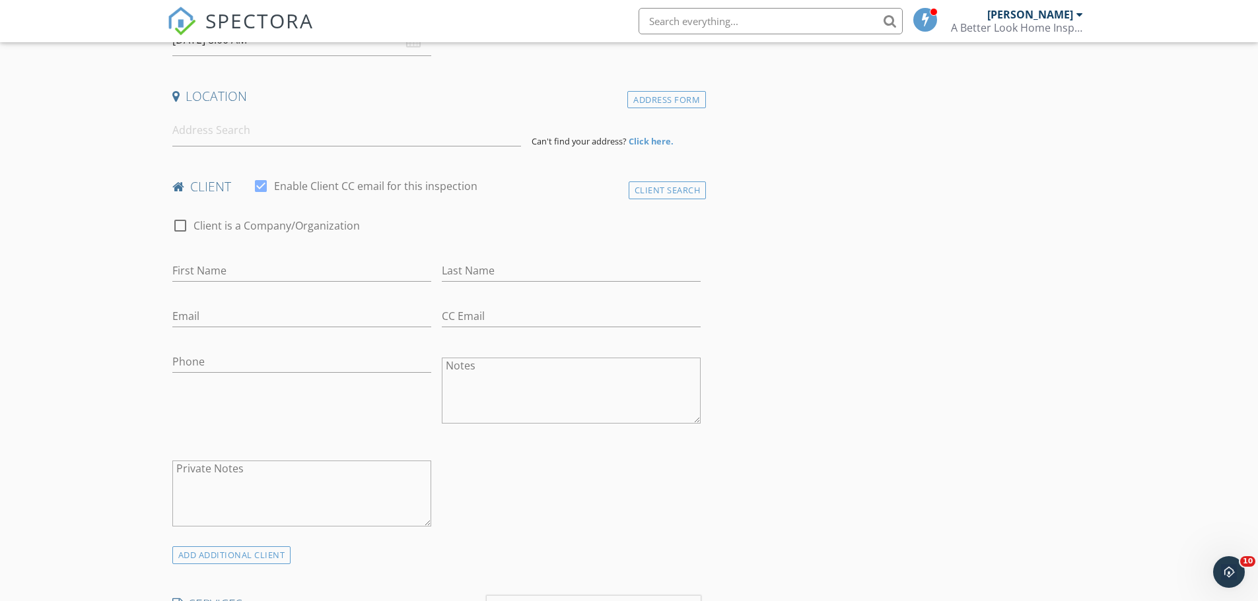
scroll to position [264, 0]
click at [203, 134] on input at bounding box center [346, 126] width 349 height 32
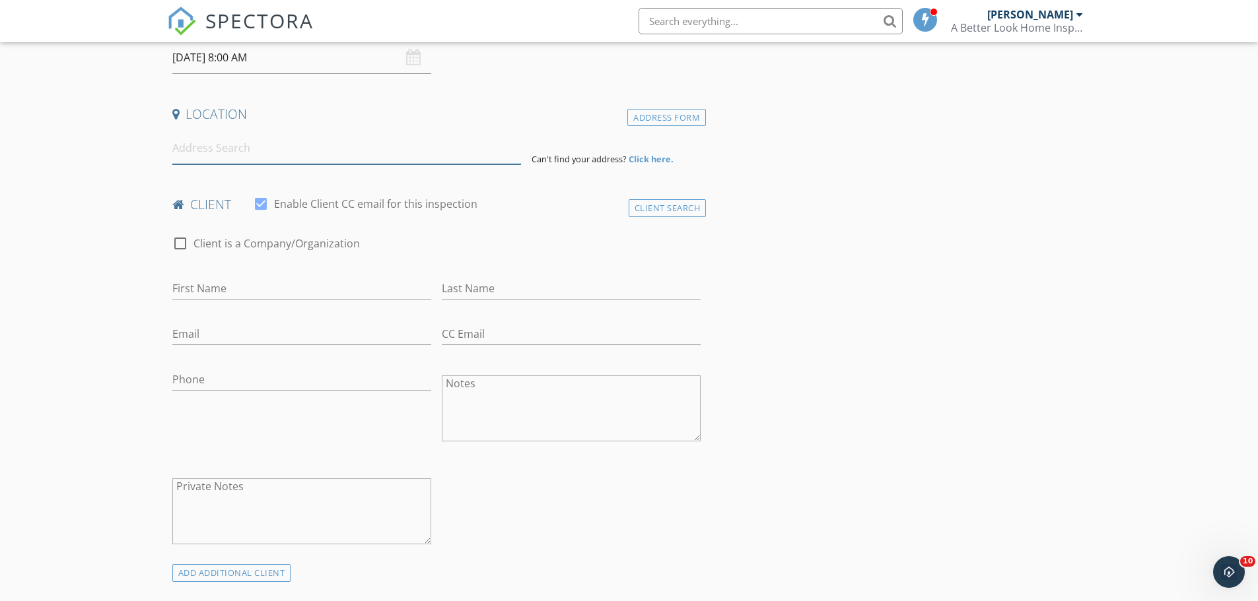
scroll to position [0, 0]
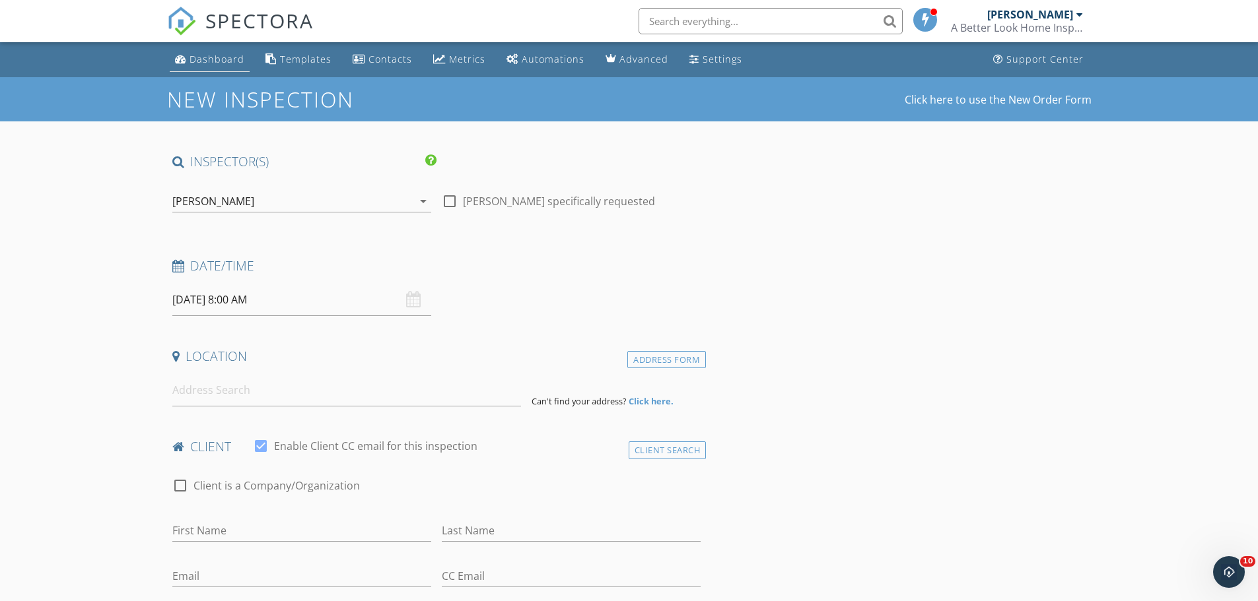
click at [206, 51] on link "Dashboard" at bounding box center [210, 60] width 80 height 24
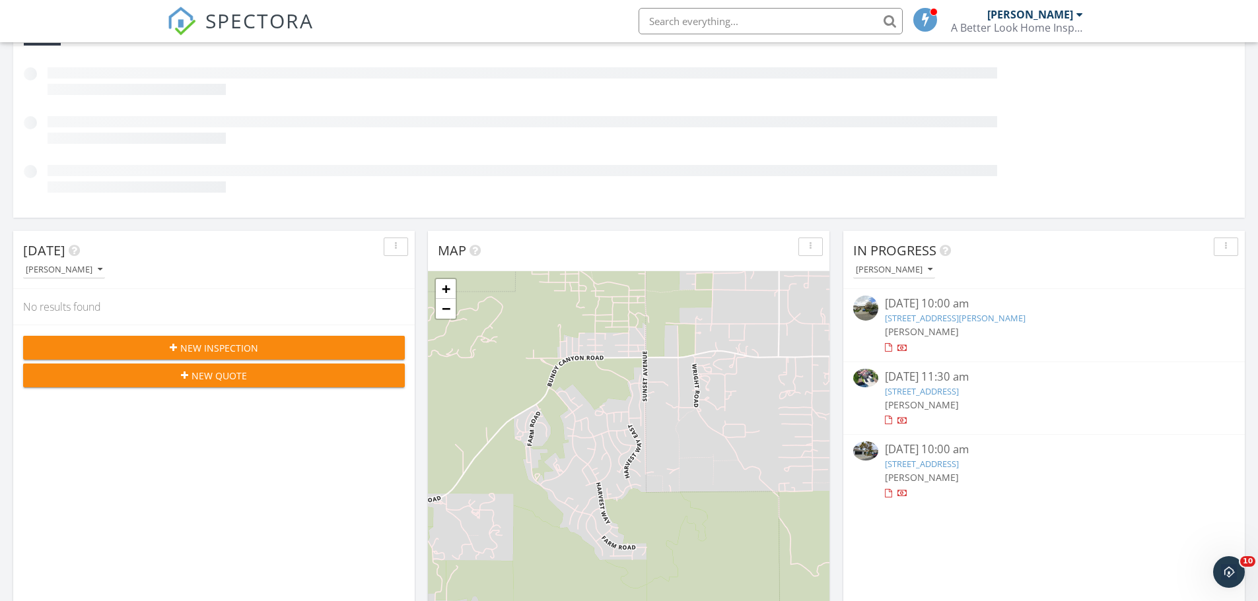
scroll to position [198, 0]
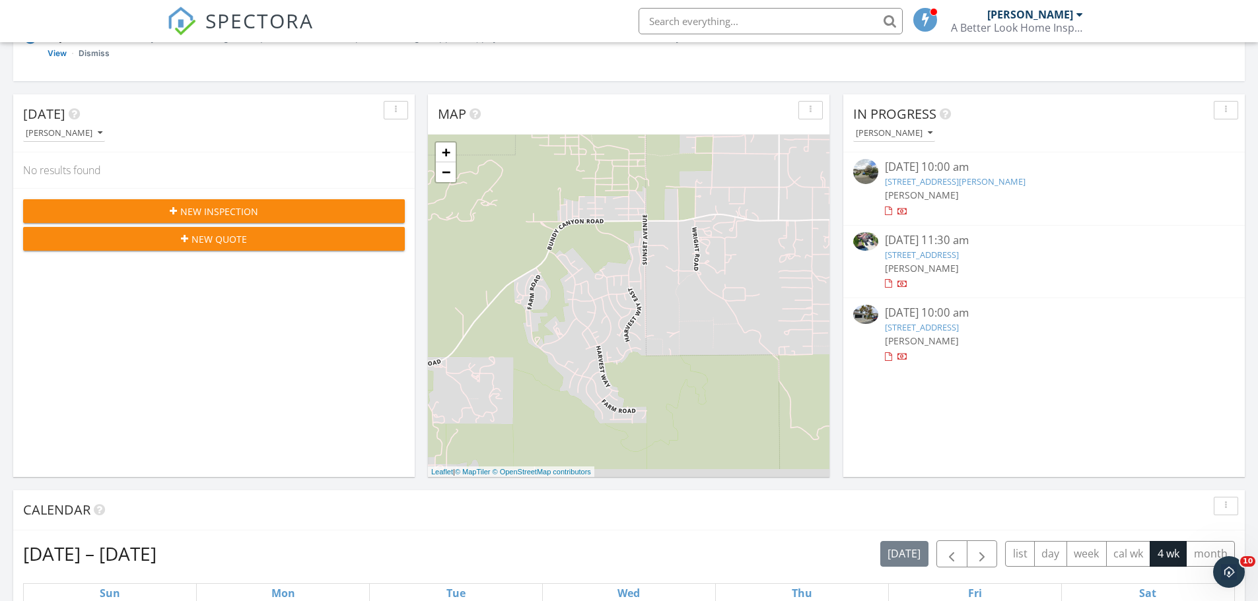
click at [207, 238] on span "New Quote" at bounding box center [218, 239] width 55 height 14
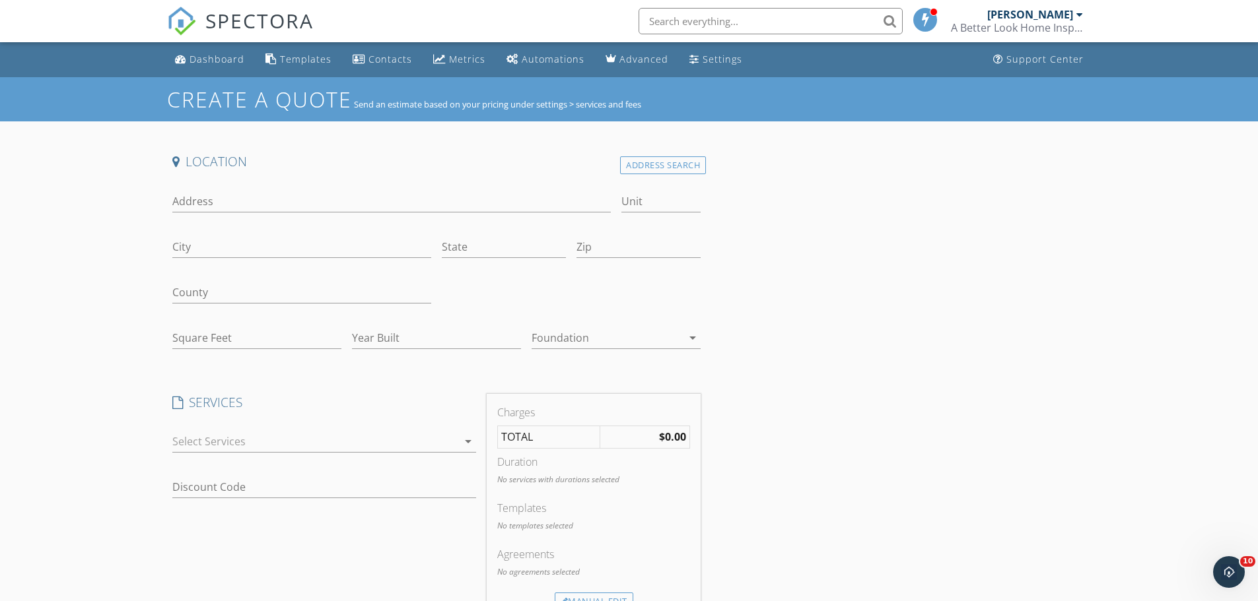
scroll to position [66, 0]
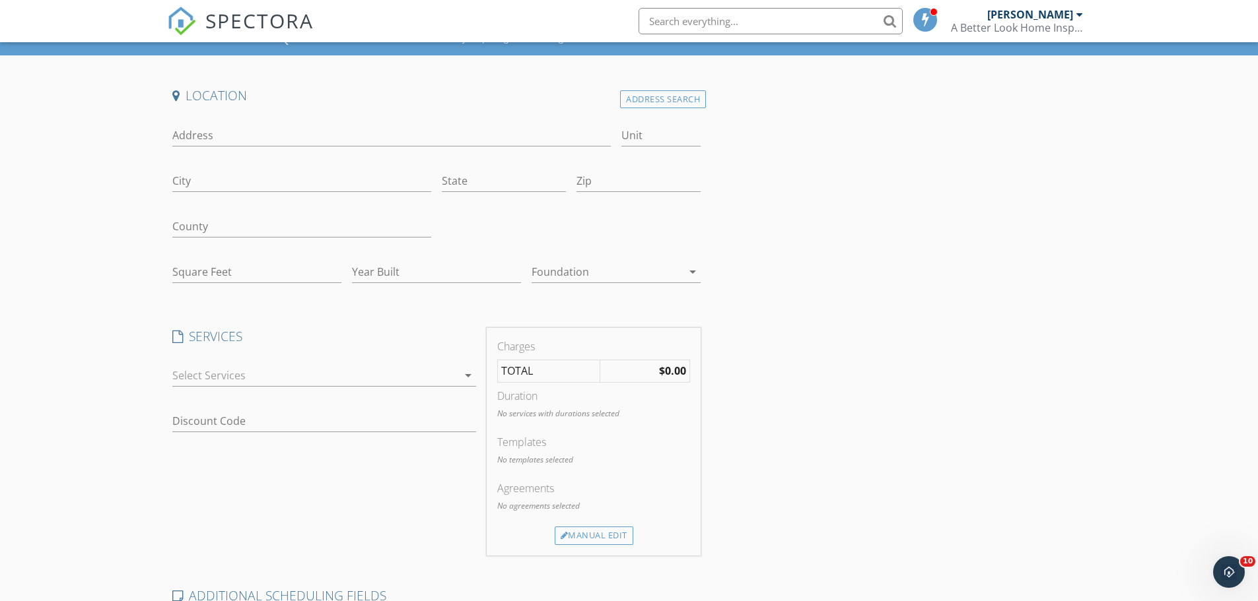
click at [380, 374] on div at bounding box center [314, 375] width 285 height 21
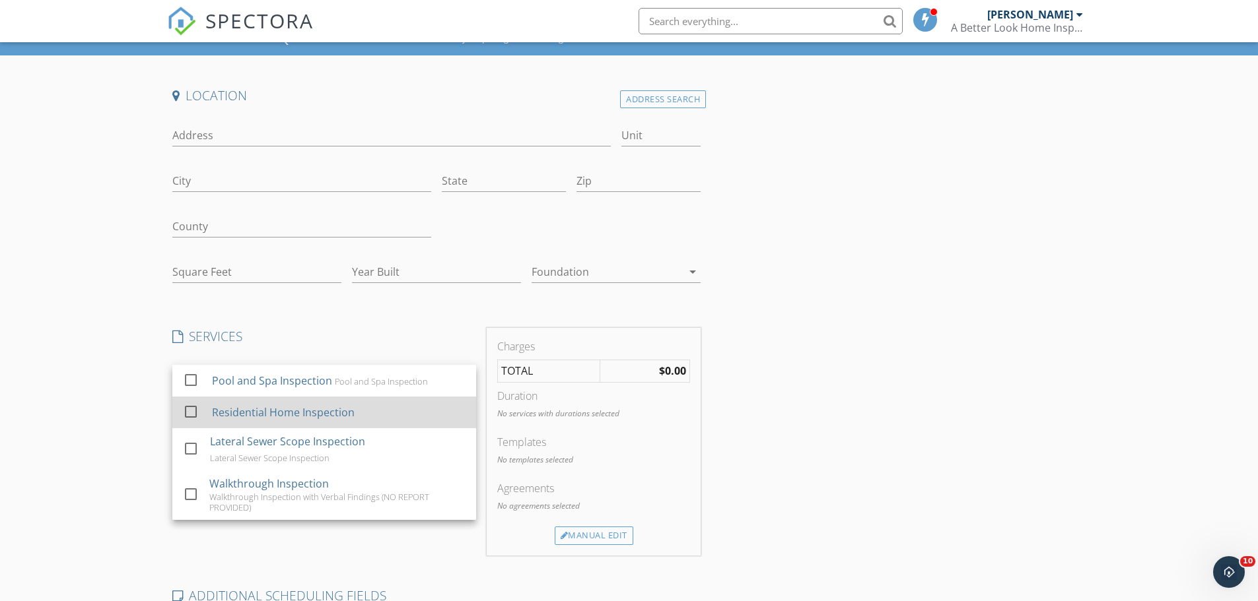
click at [302, 411] on div "Residential Home Inspection" at bounding box center [282, 413] width 143 height 16
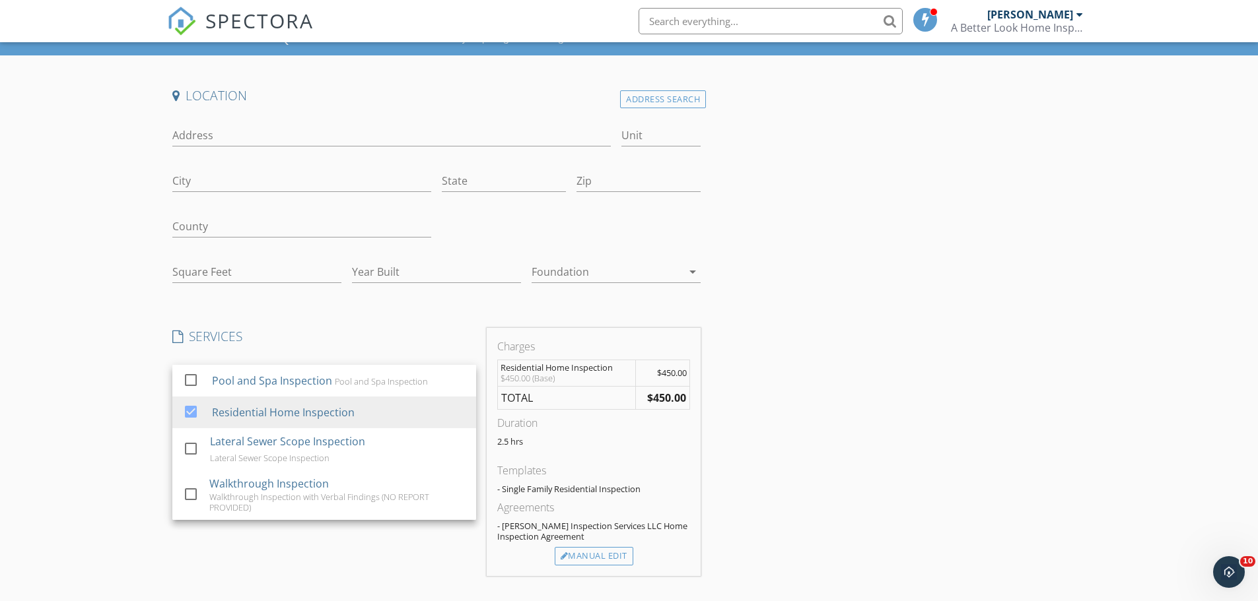
click at [439, 337] on h4 "SERVICES" at bounding box center [324, 336] width 304 height 17
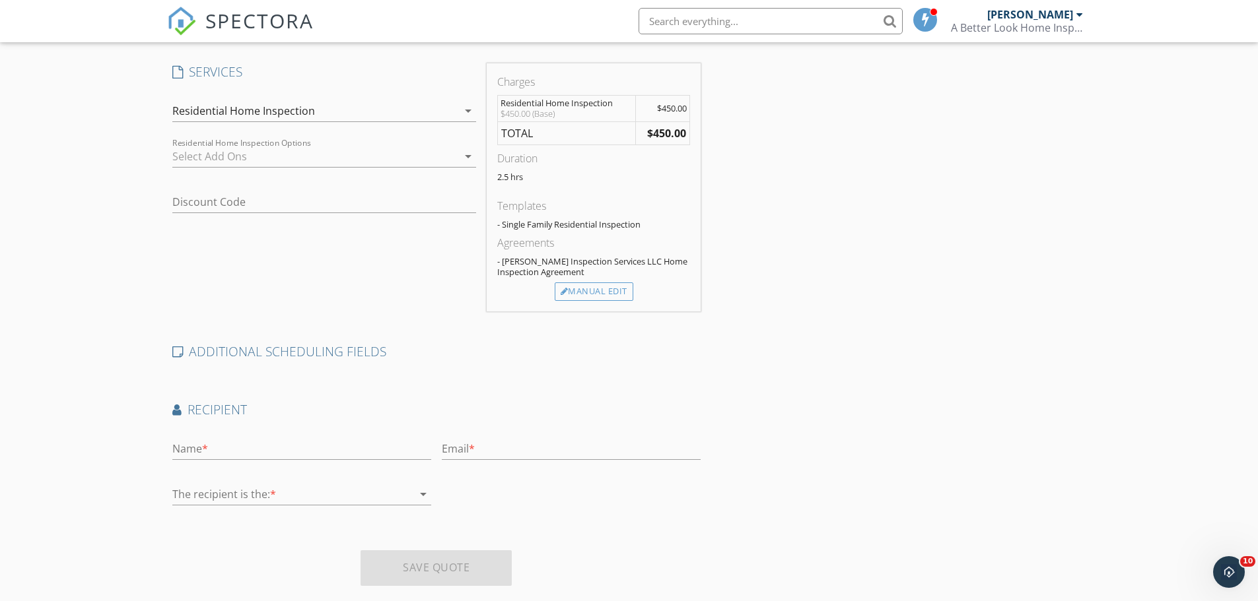
scroll to position [357, 0]
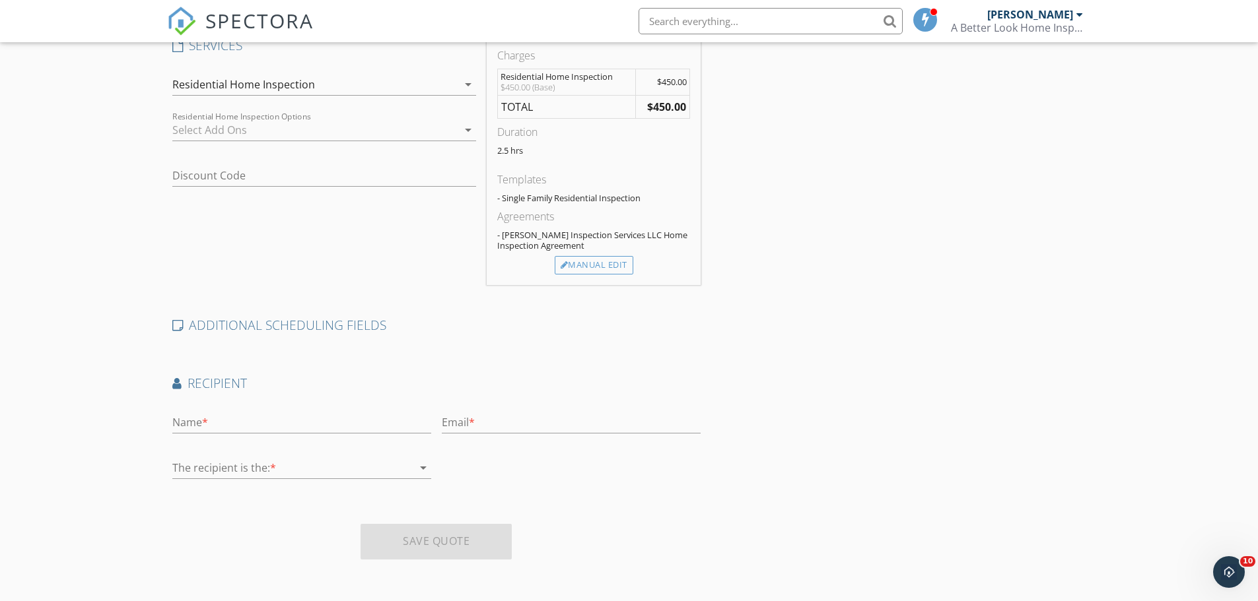
click at [293, 457] on div at bounding box center [292, 467] width 240 height 21
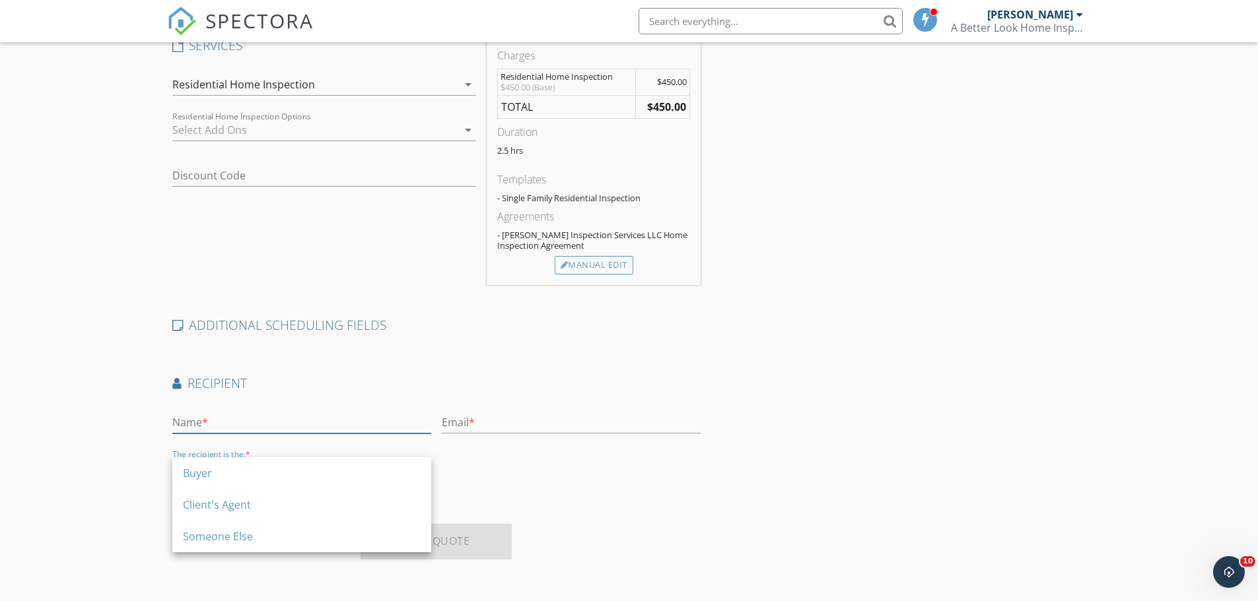
click at [306, 412] on input "text" at bounding box center [301, 423] width 259 height 22
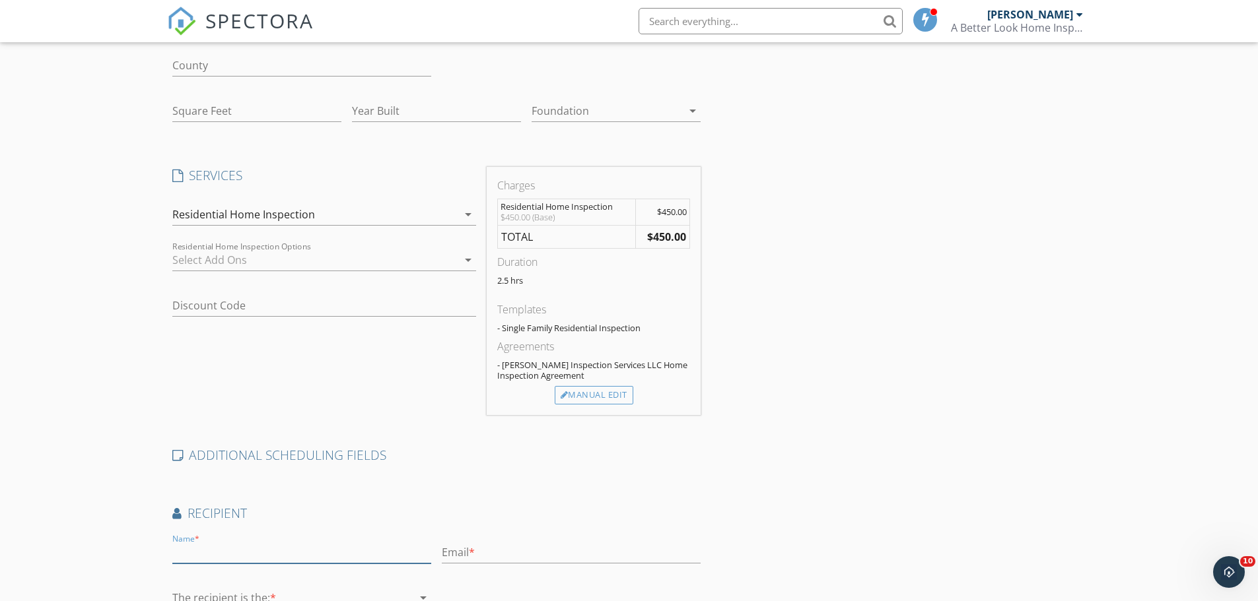
scroll to position [0, 0]
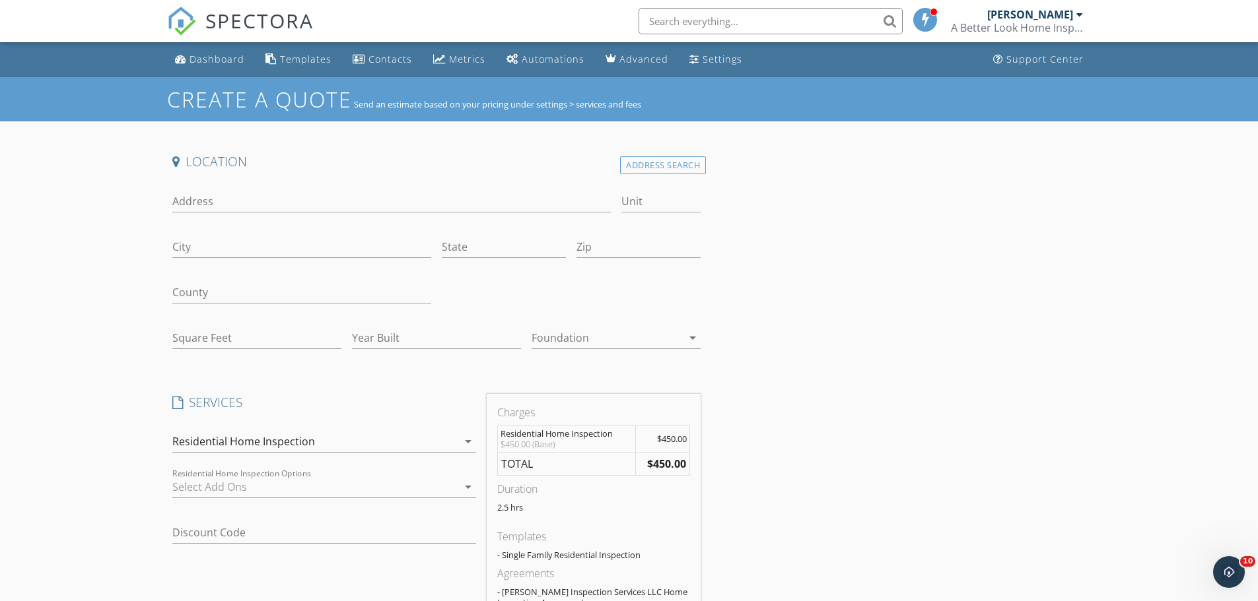
drag, startPoint x: 459, startPoint y: 479, endPoint x: 465, endPoint y: 483, distance: 7.1
click at [460, 479] on div "arrow_drop_down" at bounding box center [466, 487] width 18 height 16
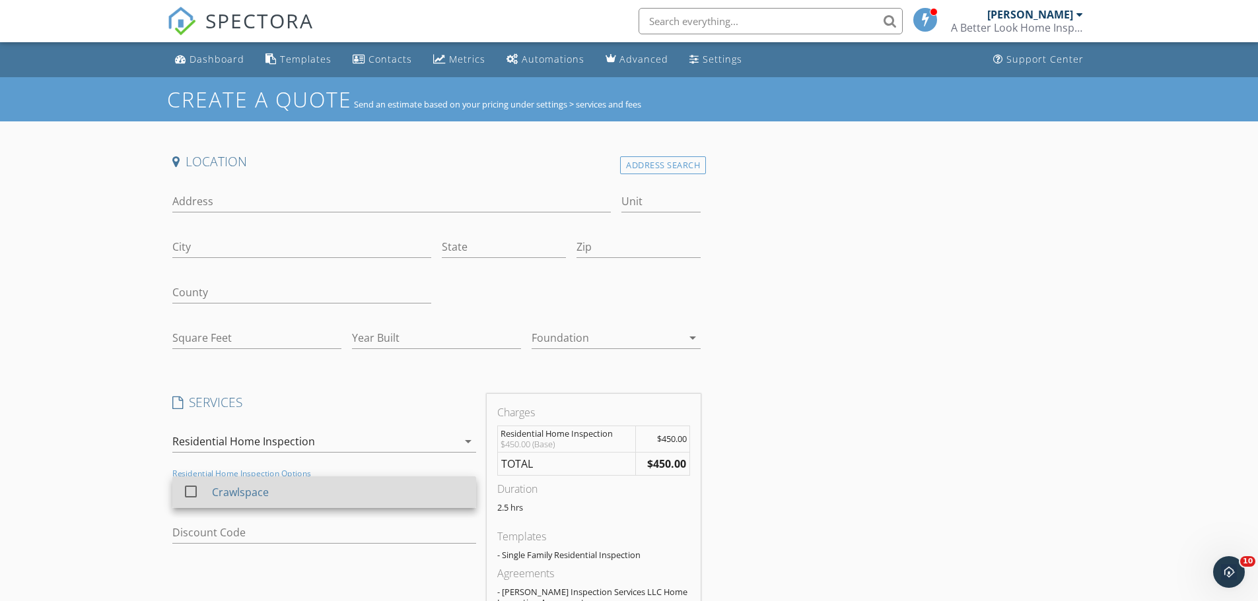
click at [465, 483] on div "Crawlspace" at bounding box center [338, 492] width 254 height 26
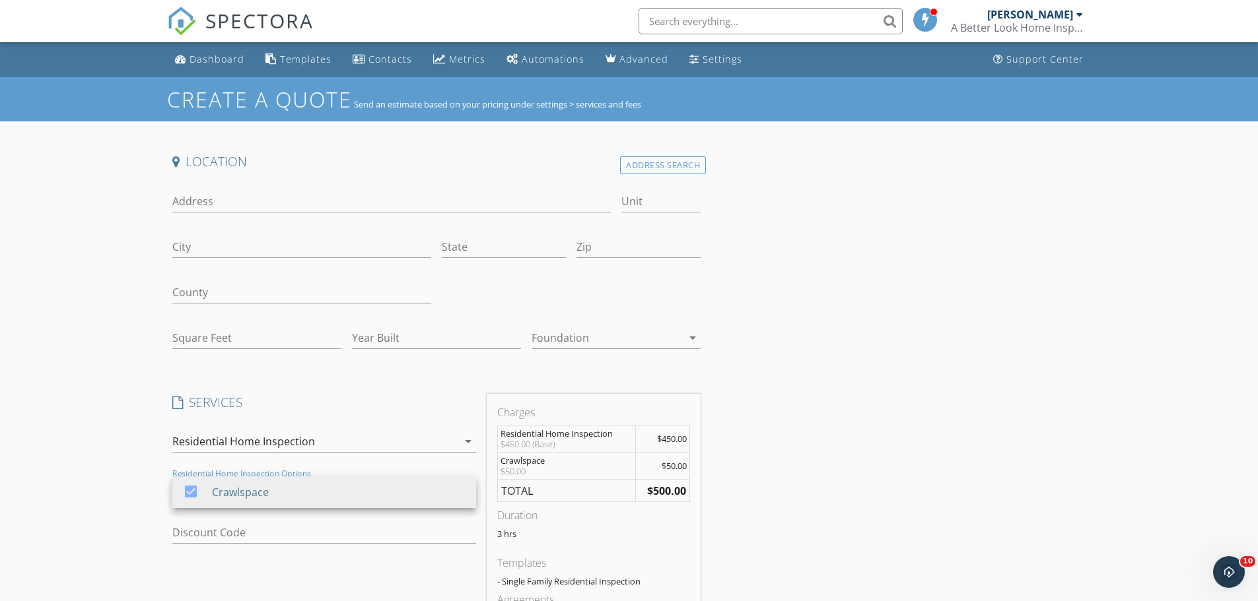
click at [429, 473] on div "check_box Crawlspace Residential Home Inspection Options Crawlspace arrow_drop_…" at bounding box center [324, 490] width 304 height 43
click at [316, 431] on div "Residential Home Inspection" at bounding box center [314, 441] width 285 height 21
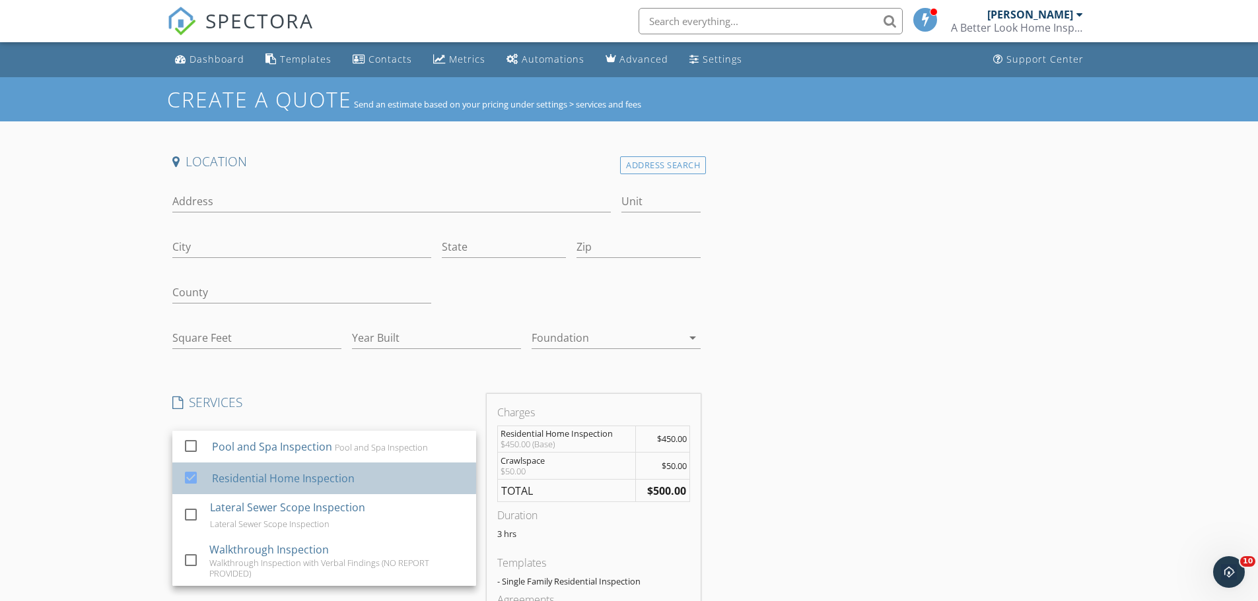
click at [349, 478] on div "Residential Home Inspection" at bounding box center [282, 479] width 143 height 16
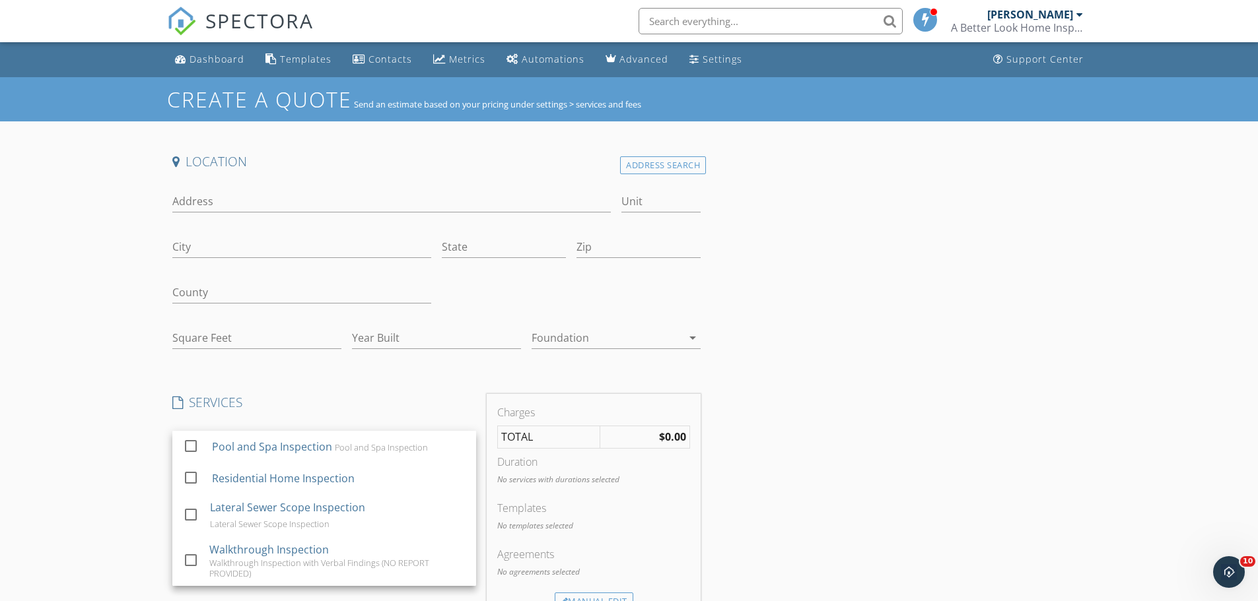
click at [139, 462] on div "Create a Quote Send an estimate based on your pricing under settings > services…" at bounding box center [629, 507] width 1258 height 861
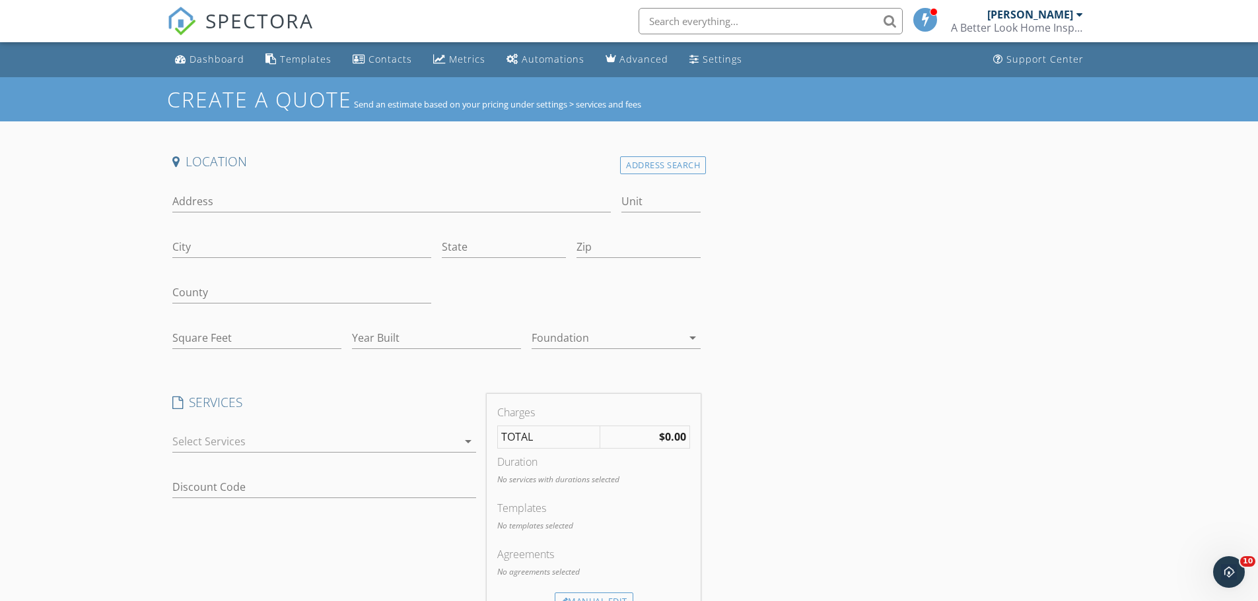
click at [275, 440] on div at bounding box center [314, 441] width 285 height 21
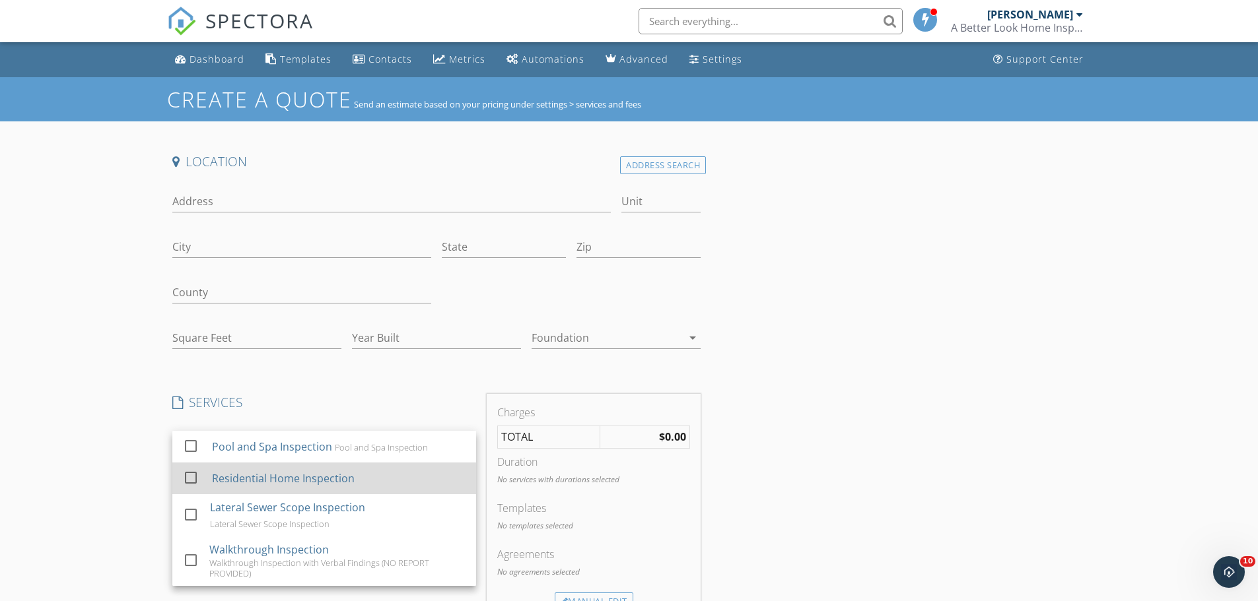
click at [238, 476] on div "Residential Home Inspection" at bounding box center [282, 479] width 143 height 16
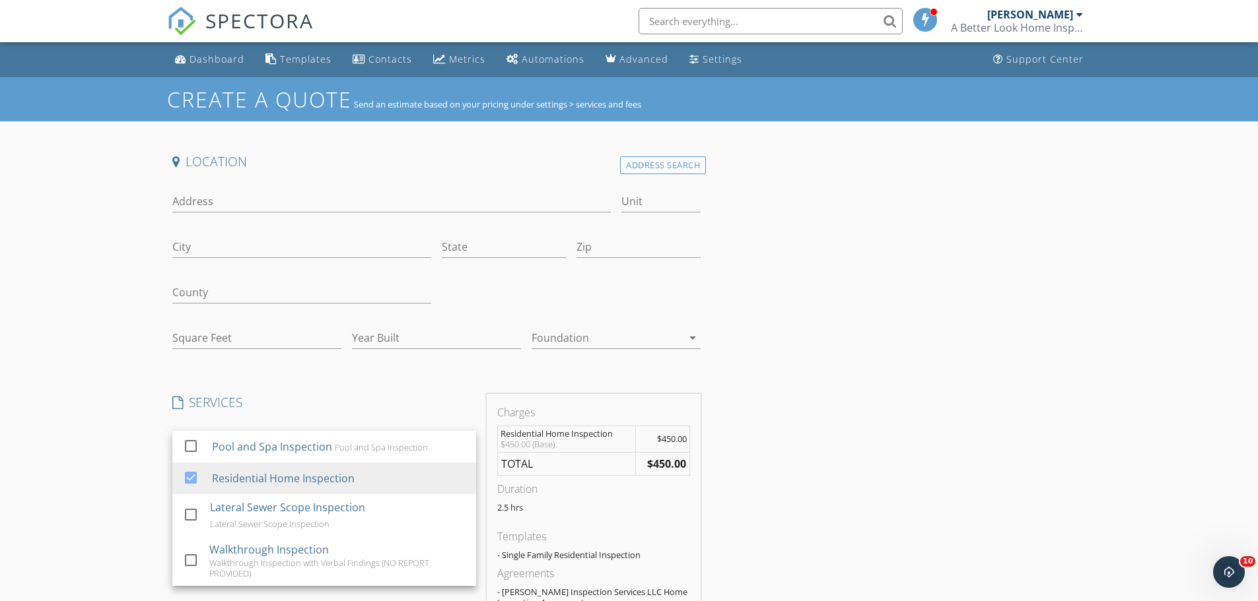
click at [106, 444] on div "Create a Quote Send an estimate based on your pricing under settings > services…" at bounding box center [629, 517] width 1258 height 881
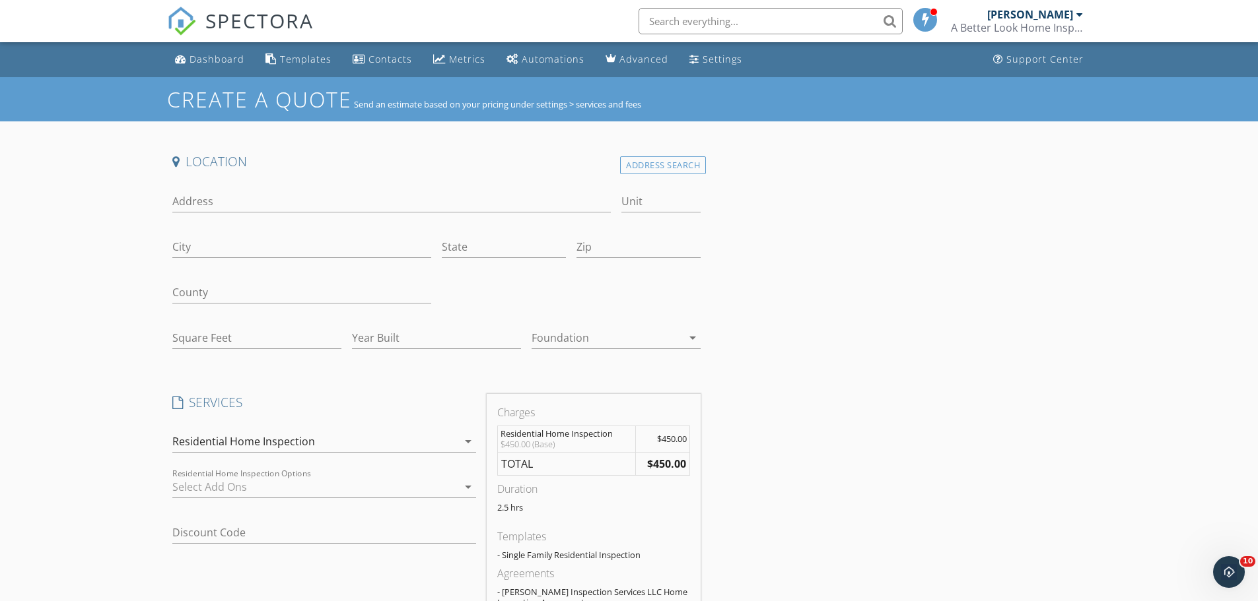
click at [454, 484] on div at bounding box center [314, 487] width 285 height 21
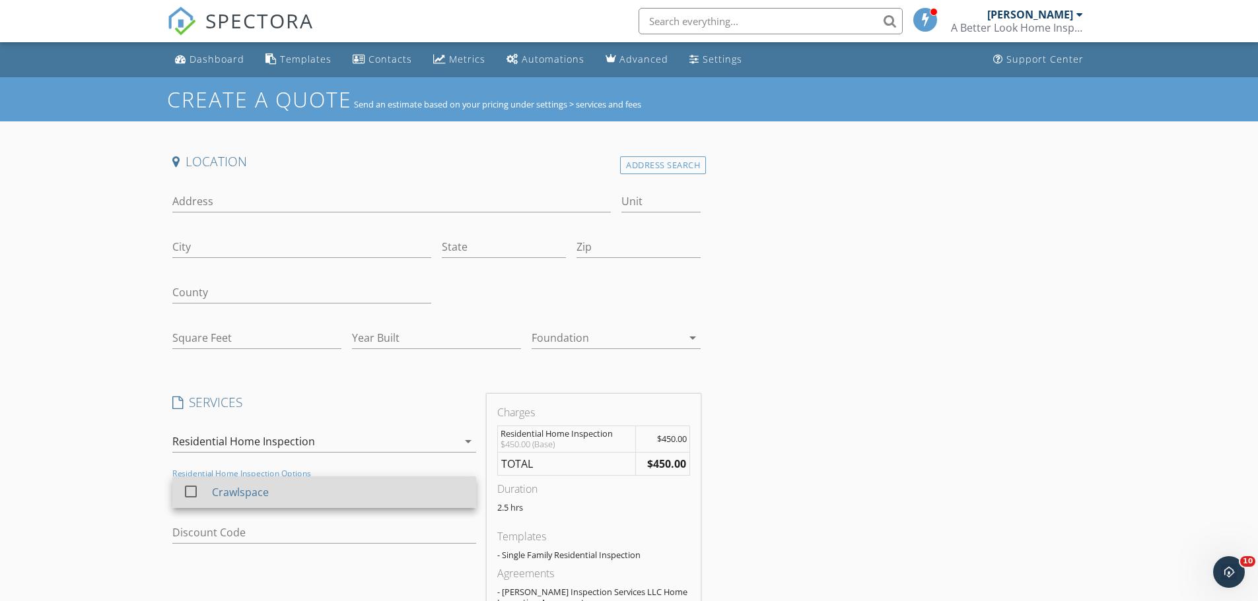
click at [189, 491] on div at bounding box center [191, 491] width 22 height 22
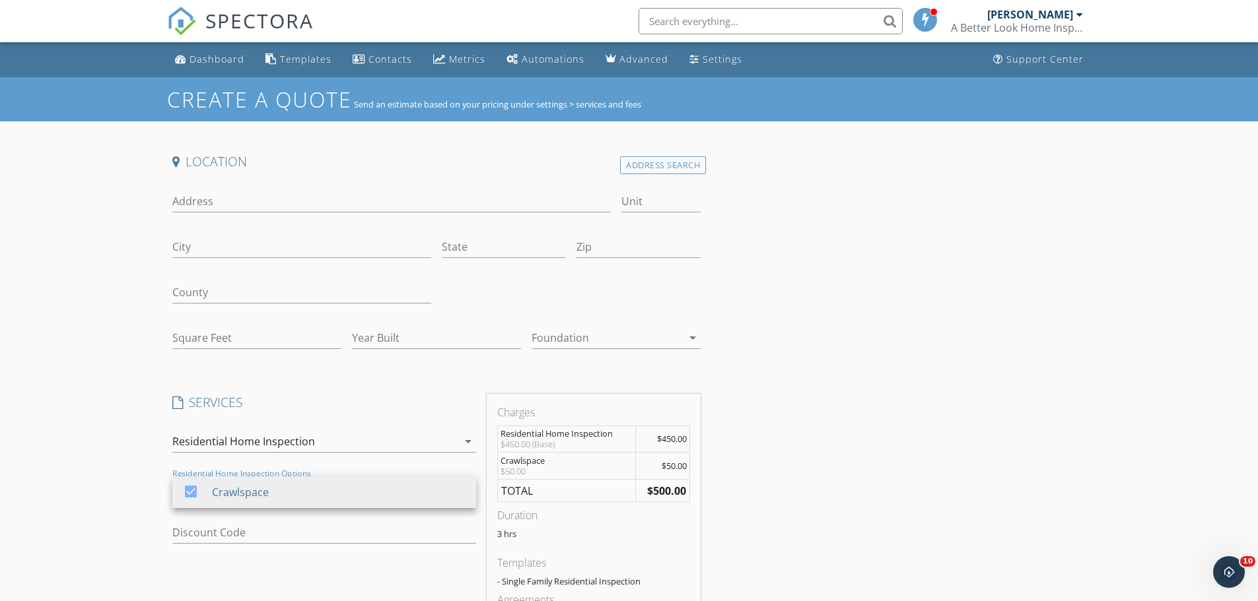
click at [116, 339] on div "Create a Quote Send an estimate based on your pricing under settings > services…" at bounding box center [629, 531] width 1258 height 908
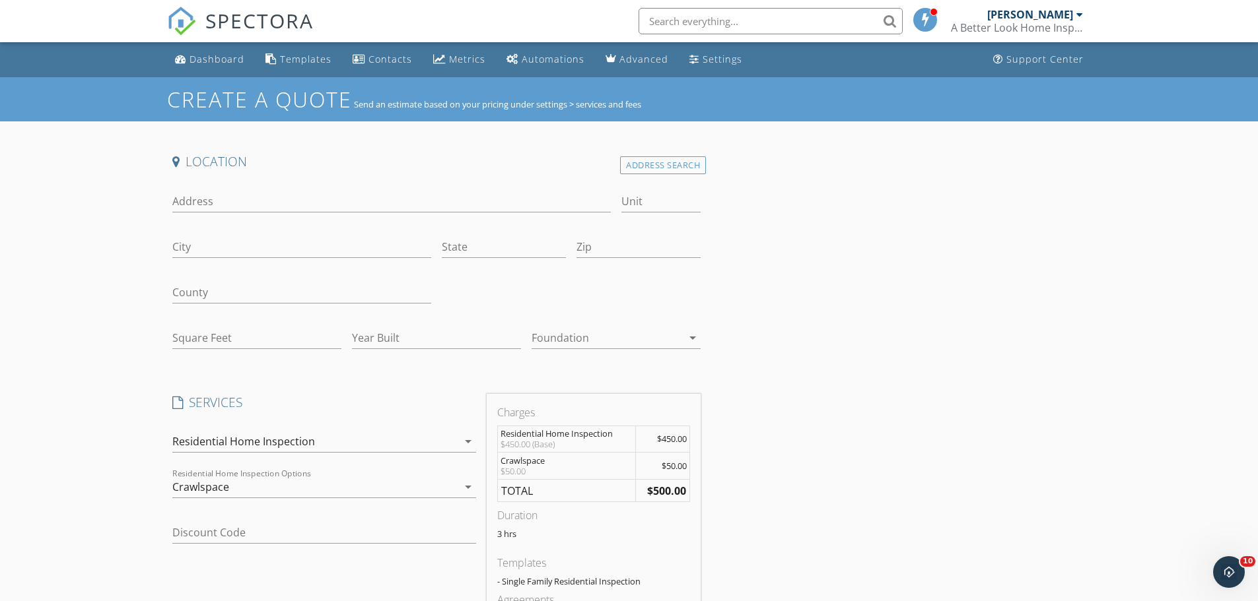
click at [1026, 24] on div "A Better Look Home Inspections" at bounding box center [1017, 27] width 132 height 13
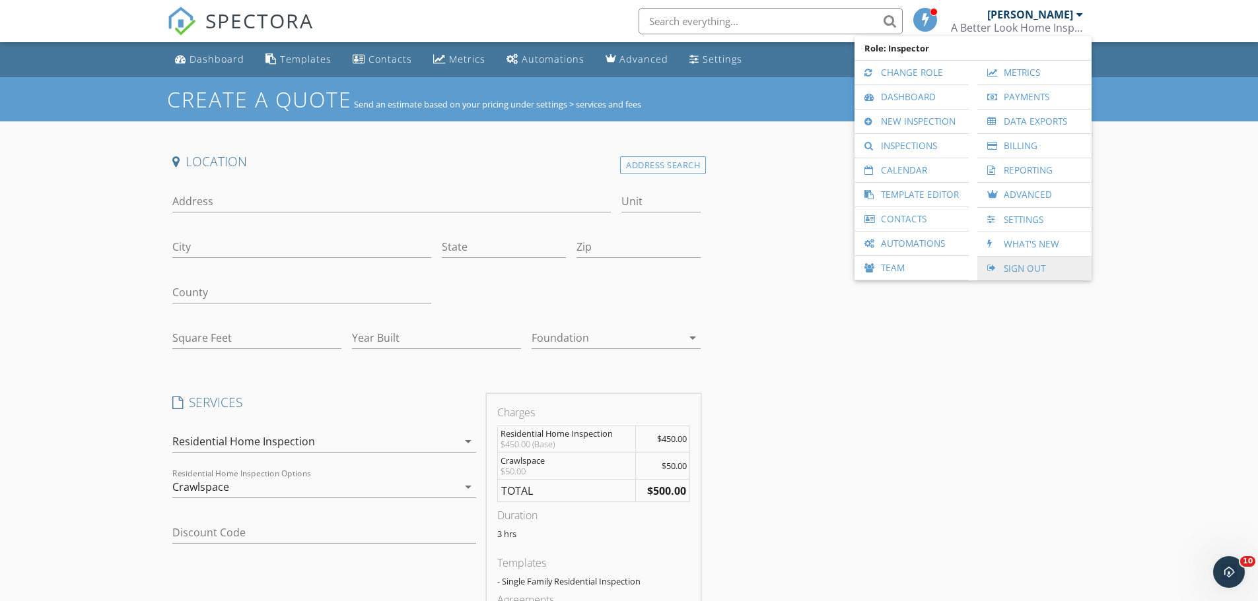
click at [1032, 270] on link "Sign Out" at bounding box center [1034, 269] width 101 height 24
